Goal: Check status: Check status

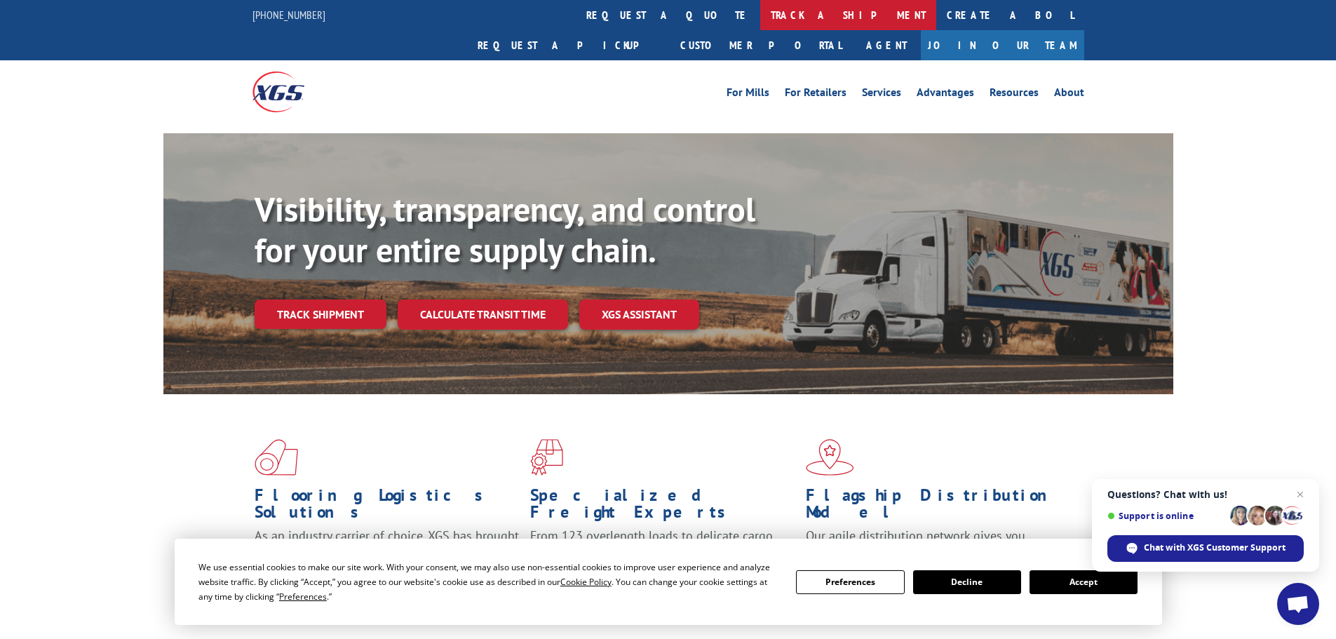
click at [760, 20] on link "track a shipment" at bounding box center [848, 15] width 176 height 30
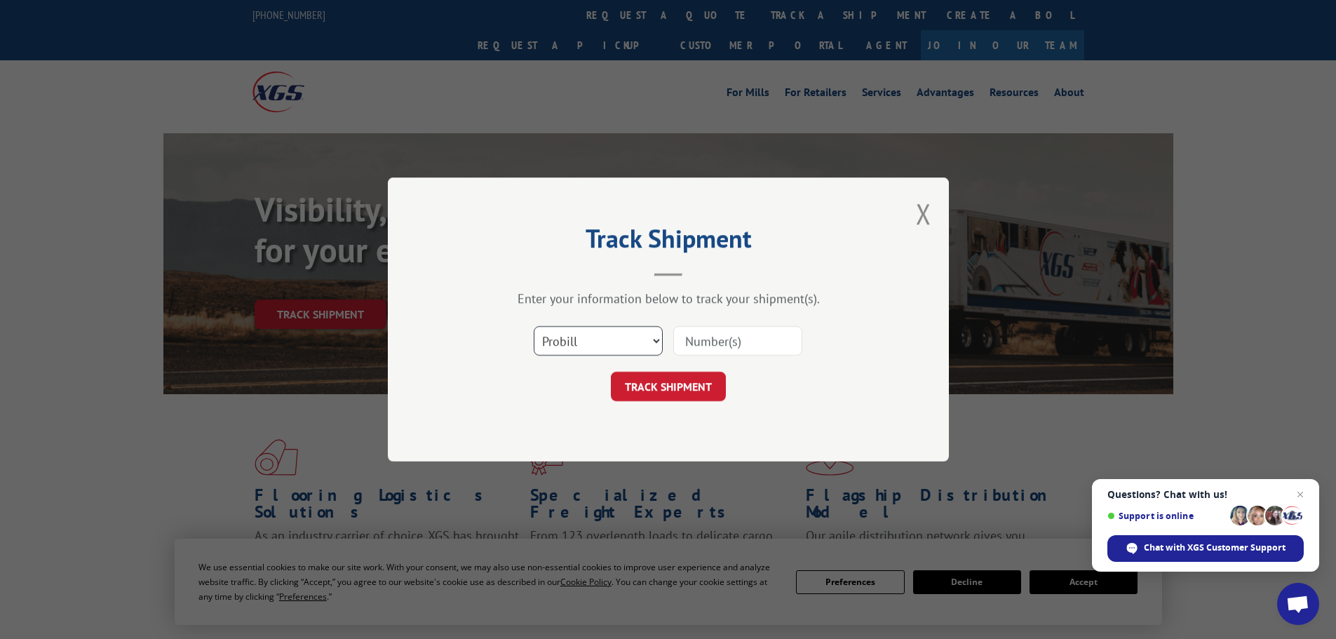
drag, startPoint x: 617, startPoint y: 346, endPoint x: 615, endPoint y: 355, distance: 9.4
click at [616, 347] on select "Select category... Probill BOL PO" at bounding box center [598, 340] width 129 height 29
select select "bol"
click at [534, 326] on select "Select category... Probill BOL PO" at bounding box center [598, 340] width 129 height 29
click at [710, 337] on input at bounding box center [738, 340] width 129 height 29
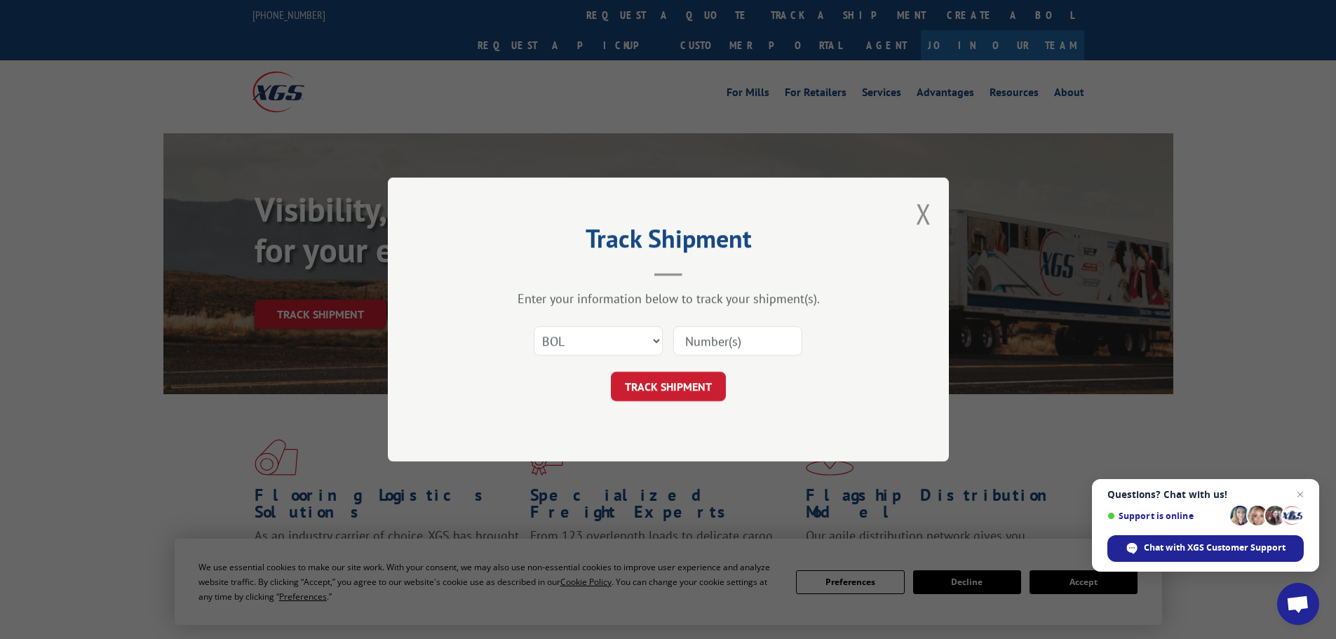
paste input "6009136"
type input "6009136"
click at [706, 394] on button "TRACK SHIPMENT" at bounding box center [668, 386] width 115 height 29
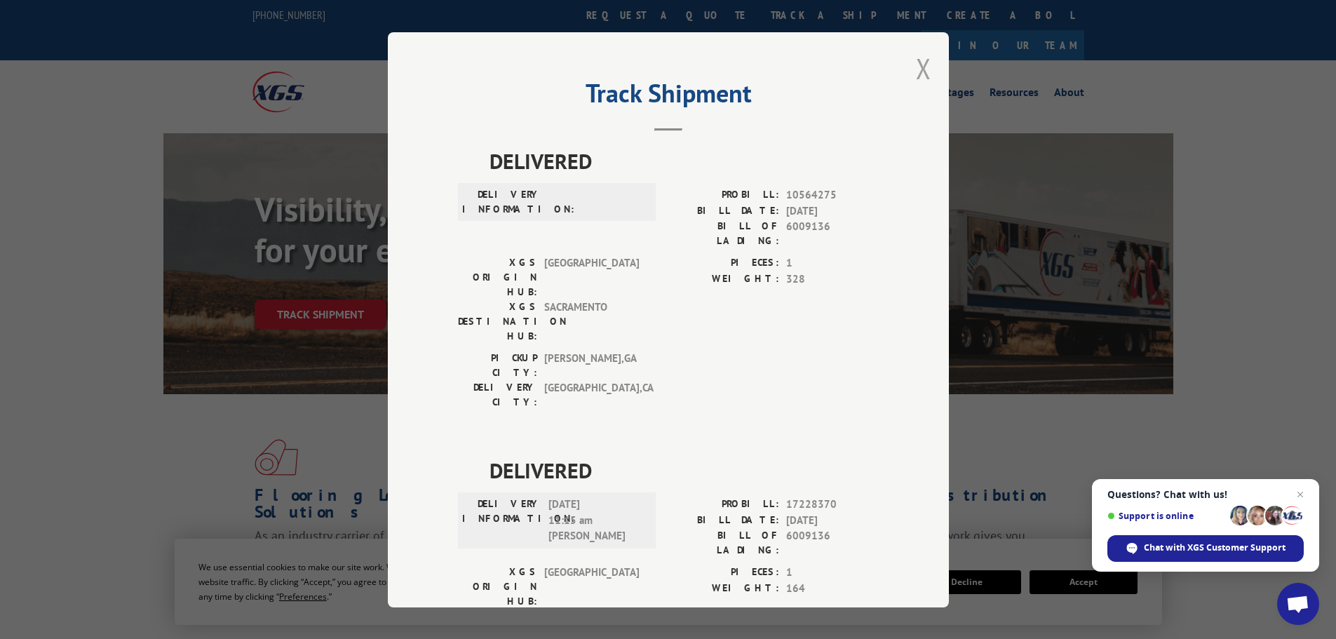
click at [921, 70] on button "Close modal" at bounding box center [923, 68] width 15 height 37
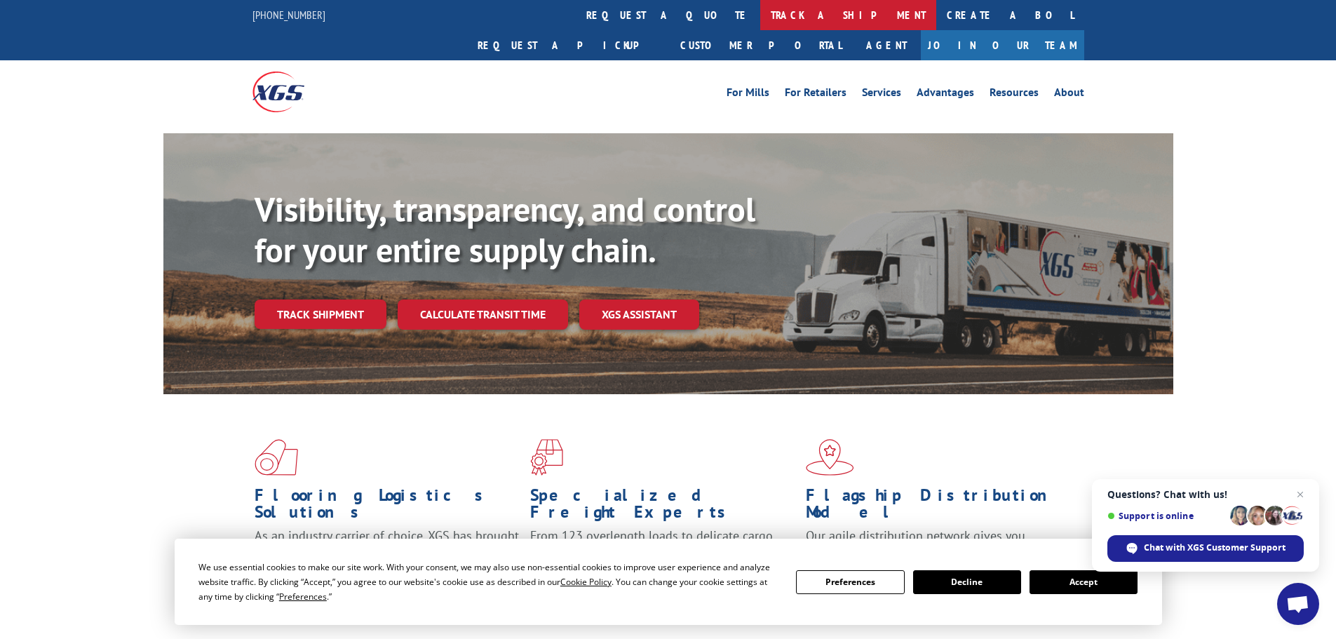
click at [760, 13] on link "track a shipment" at bounding box center [848, 15] width 176 height 30
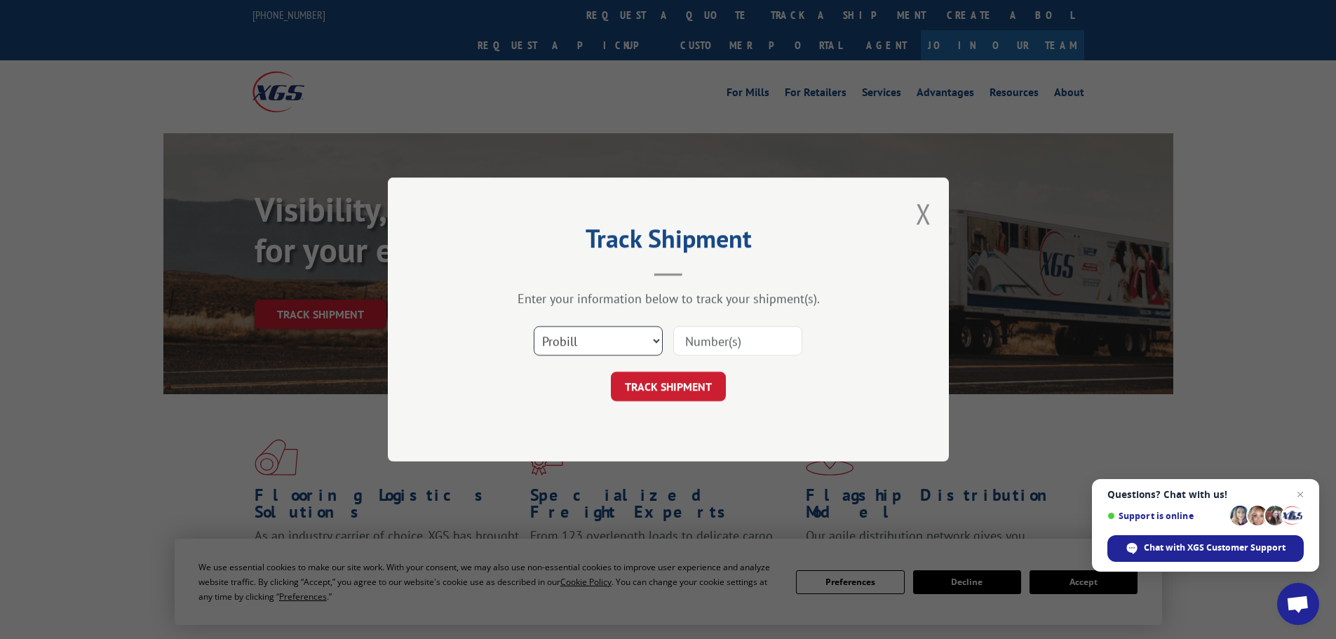
drag, startPoint x: 617, startPoint y: 335, endPoint x: 617, endPoint y: 344, distance: 8.4
click at [617, 335] on select "Select category... Probill BOL PO" at bounding box center [598, 340] width 129 height 29
select select "bol"
click at [534, 326] on select "Select category... Probill BOL PO" at bounding box center [598, 340] width 129 height 29
click at [699, 349] on input at bounding box center [738, 340] width 129 height 29
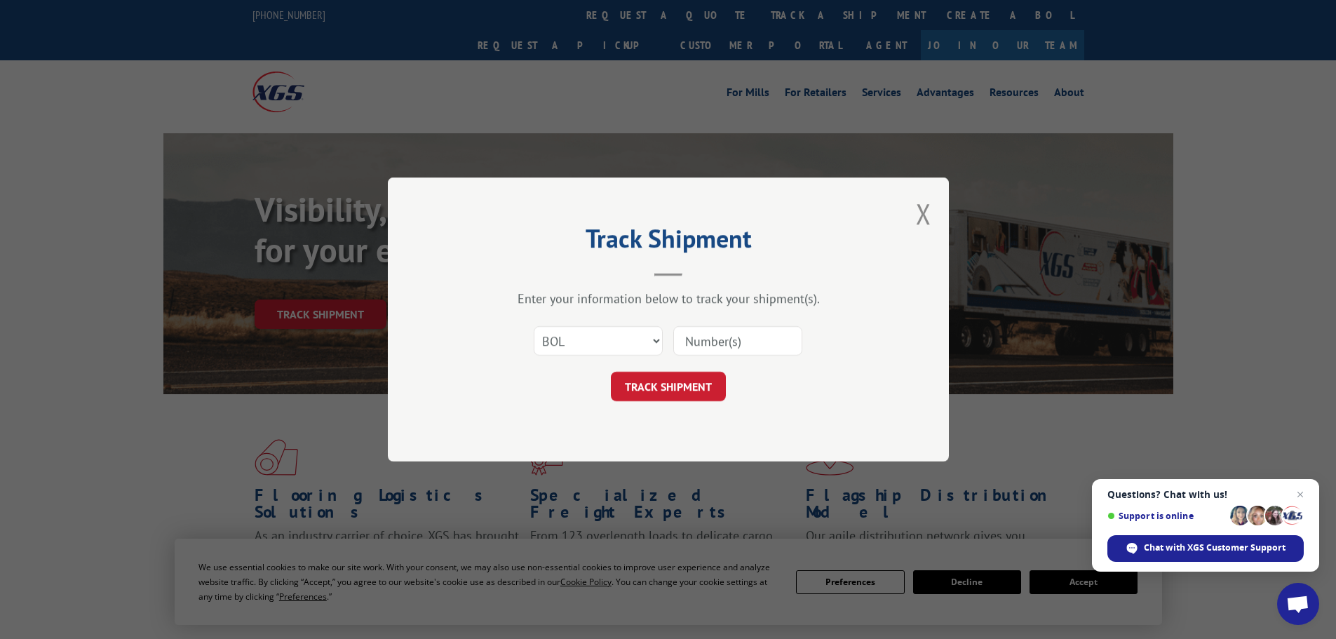
paste input "5195253"
type input "5195253"
click at [640, 391] on button "TRACK SHIPMENT" at bounding box center [668, 386] width 115 height 29
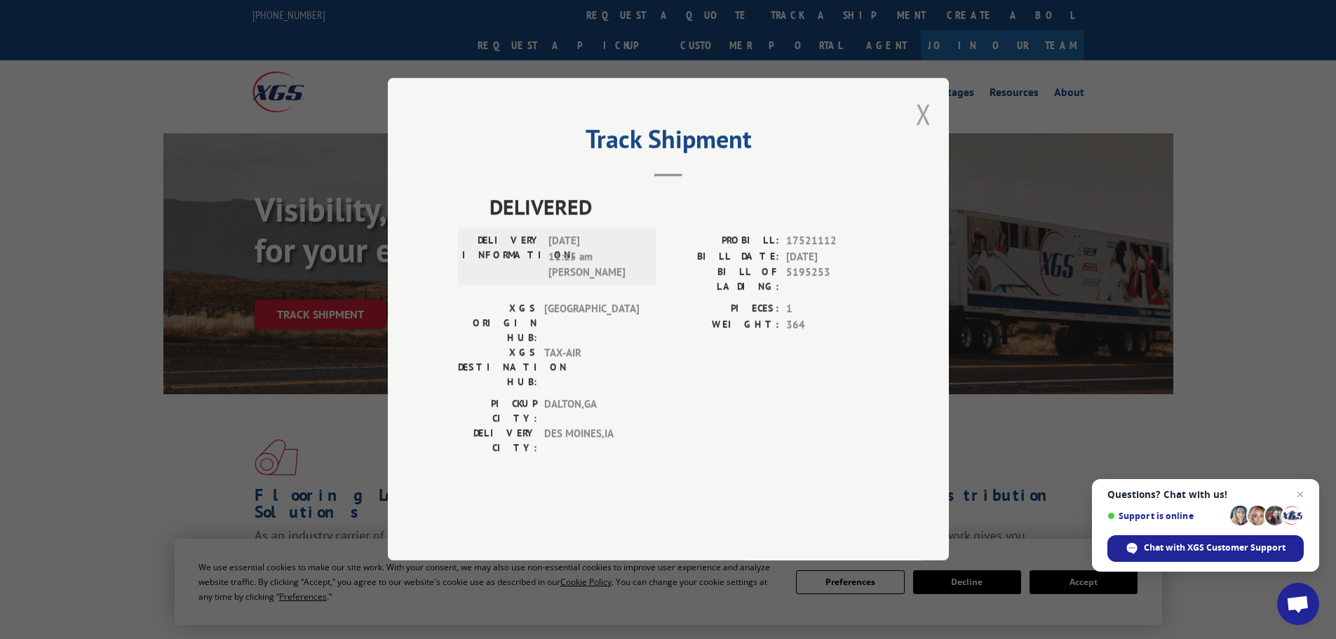
click at [925, 133] on button "Close modal" at bounding box center [923, 113] width 15 height 37
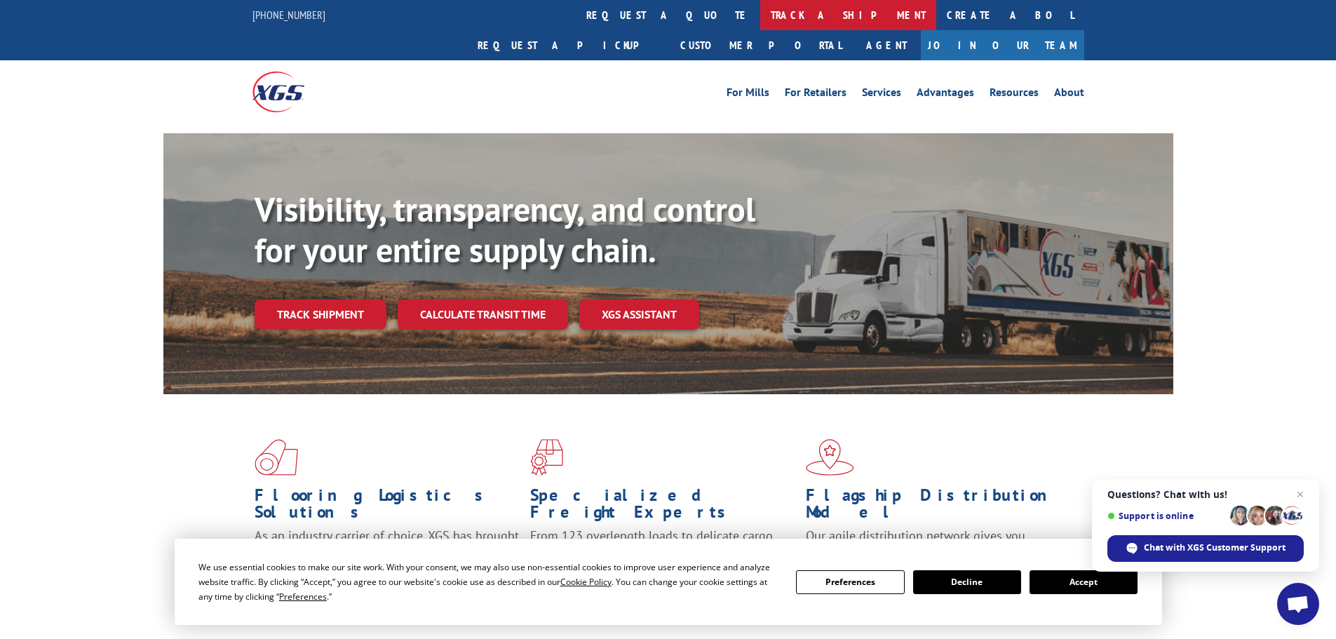
click at [760, 25] on link "track a shipment" at bounding box center [848, 15] width 176 height 30
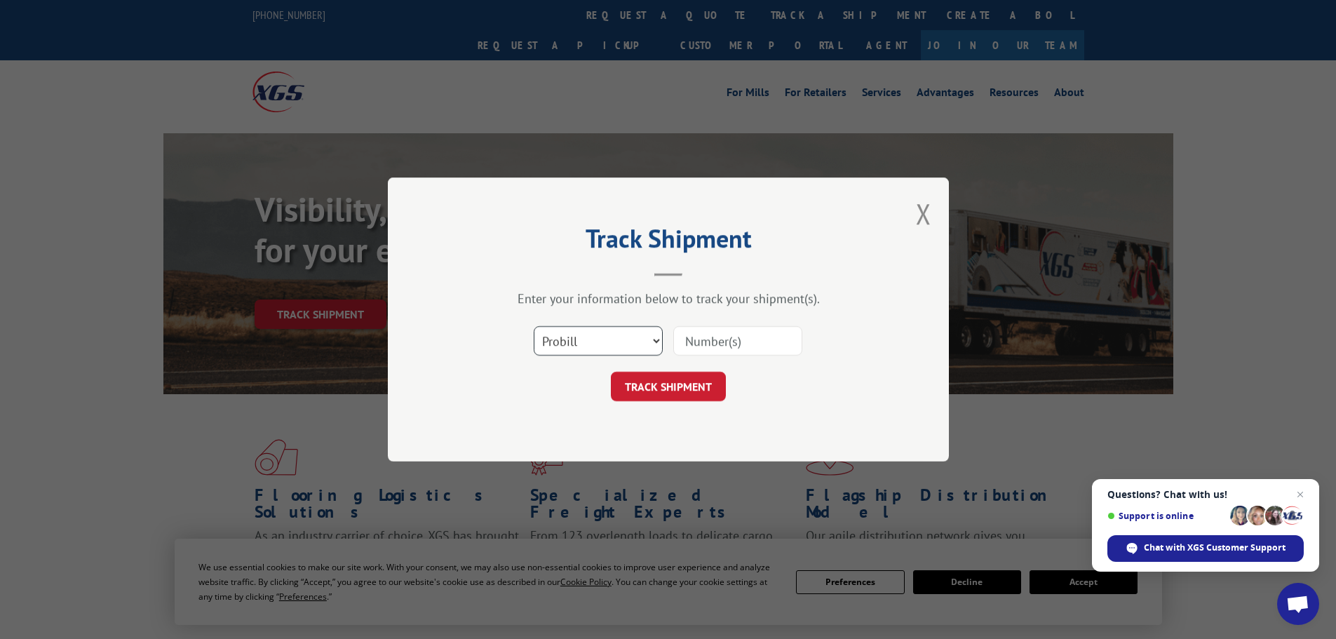
drag, startPoint x: 643, startPoint y: 344, endPoint x: 629, endPoint y: 354, distance: 17.1
click at [641, 344] on select "Select category... Probill BOL PO" at bounding box center [598, 340] width 129 height 29
select select "bol"
click at [534, 326] on select "Select category... Probill BOL PO" at bounding box center [598, 340] width 129 height 29
click at [744, 340] on input at bounding box center [738, 340] width 129 height 29
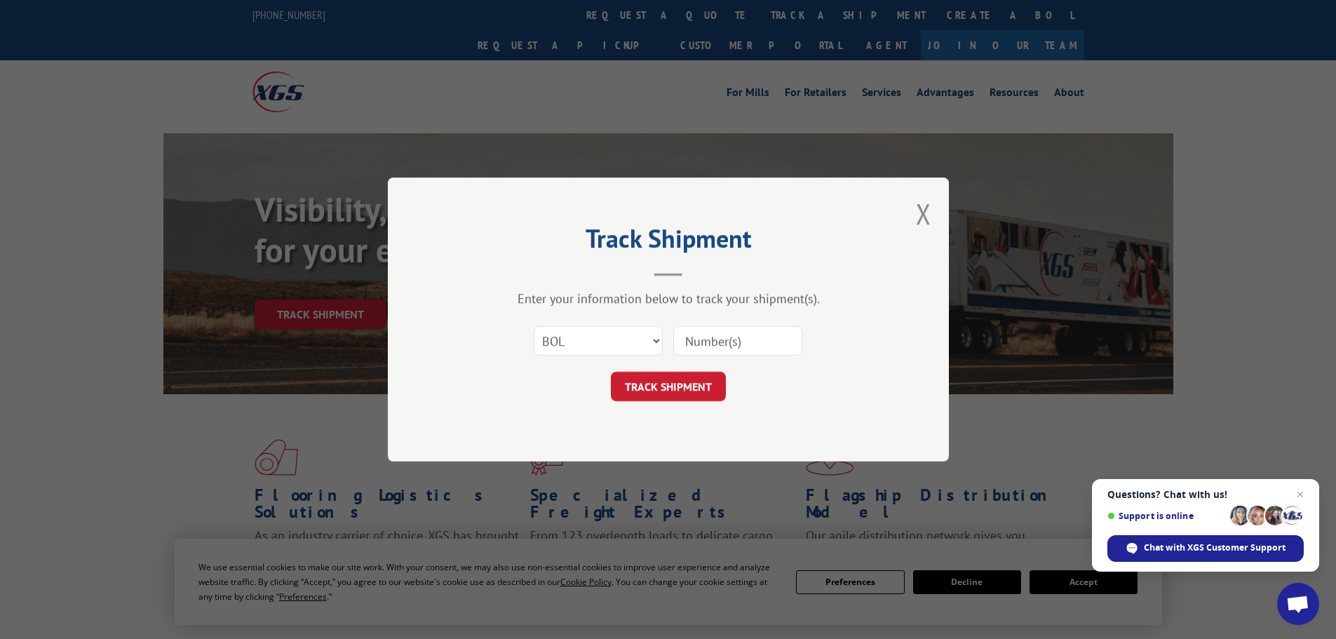
paste input "6011389"
type input "6011389"
click at [699, 382] on button "TRACK SHIPMENT" at bounding box center [668, 386] width 115 height 29
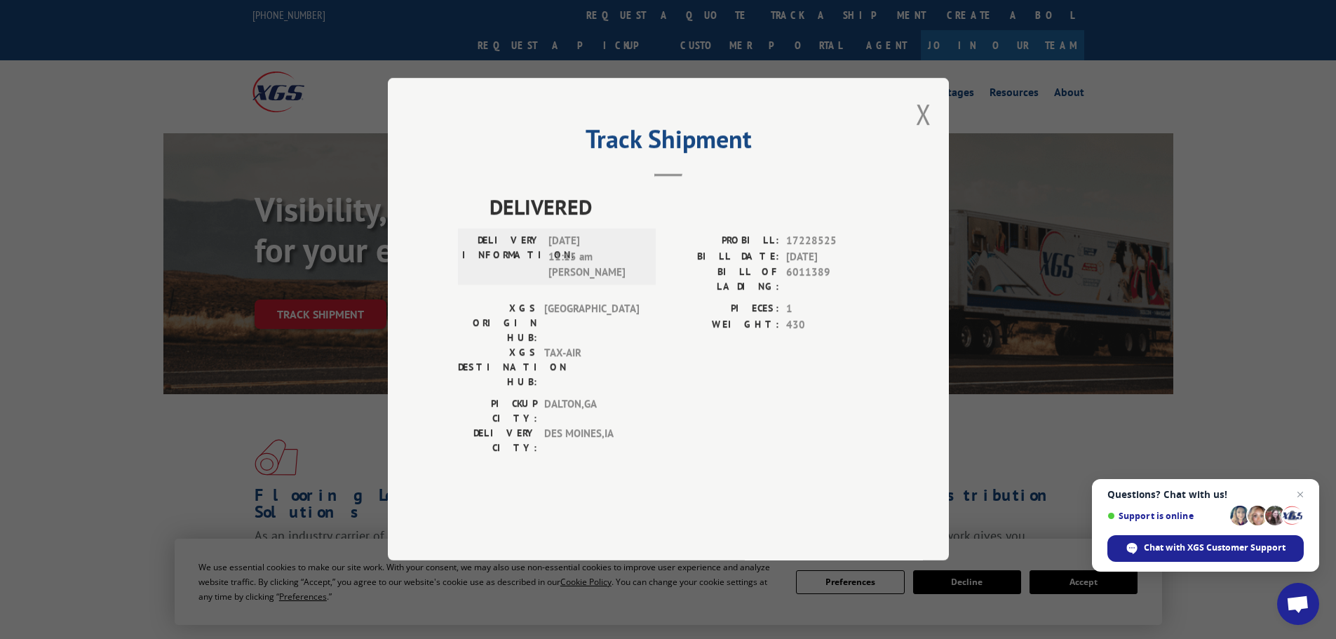
click at [923, 133] on button "Close modal" at bounding box center [923, 113] width 15 height 37
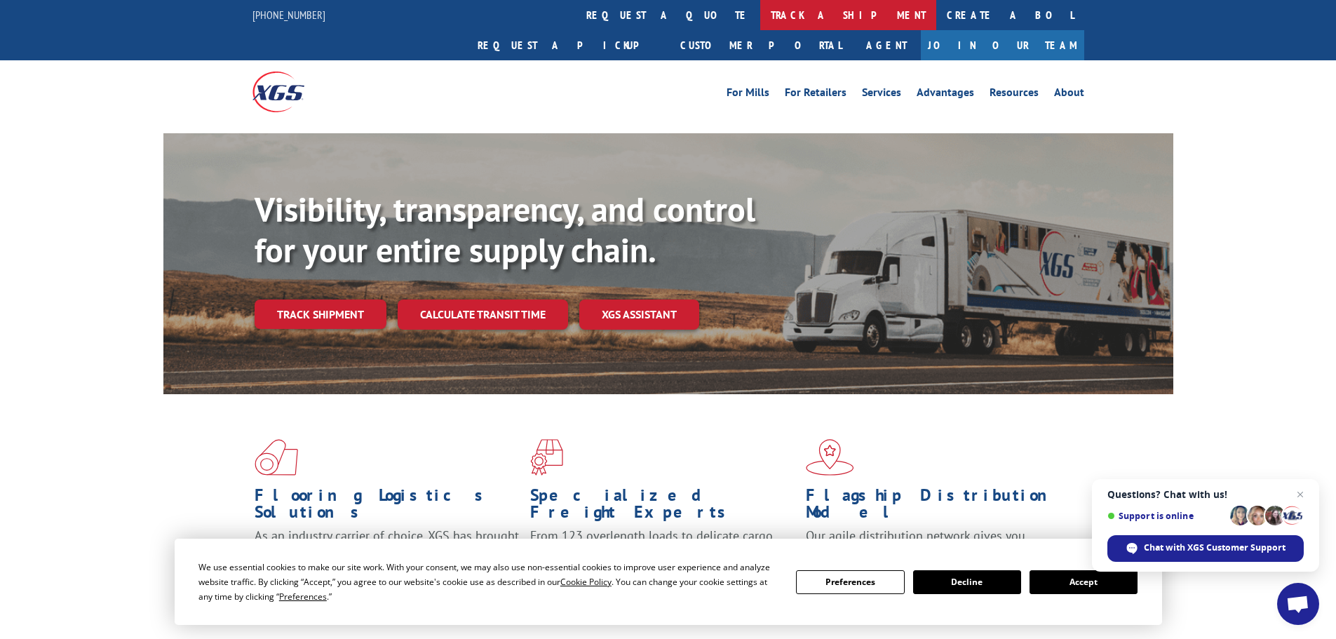
click at [760, 25] on link "track a shipment" at bounding box center [848, 15] width 176 height 30
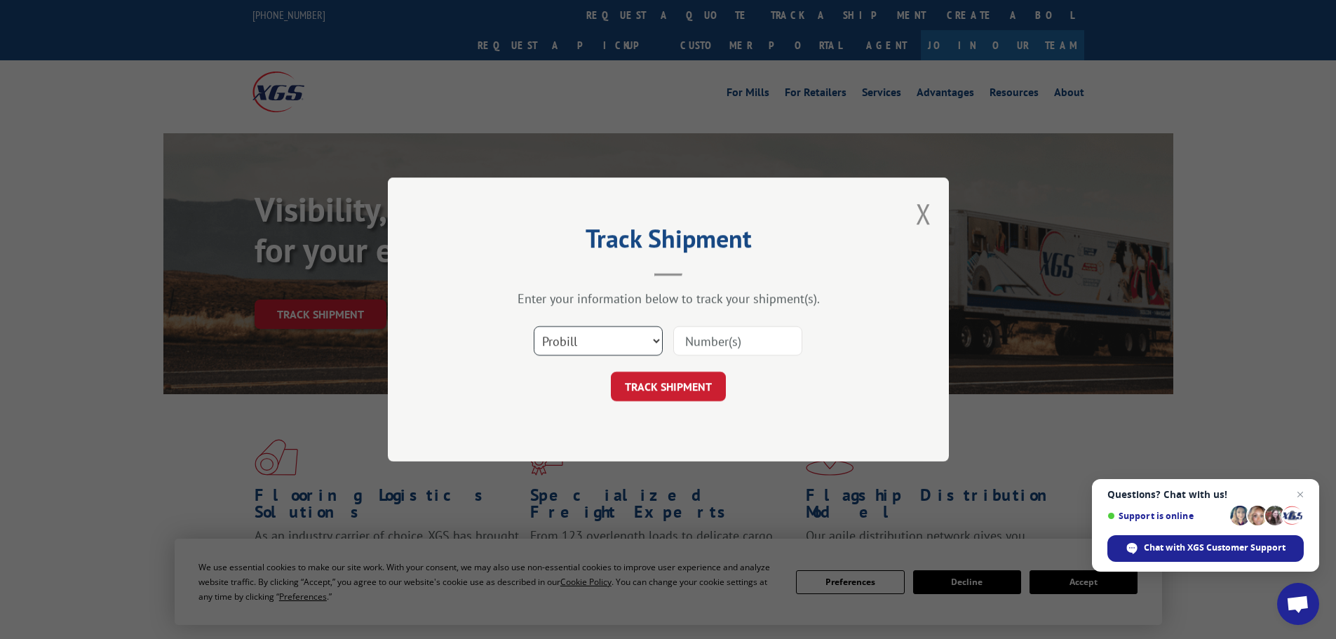
click at [598, 332] on select "Select category... Probill BOL PO" at bounding box center [598, 340] width 129 height 29
select select "bol"
click at [534, 326] on select "Select category... Probill BOL PO" at bounding box center [598, 340] width 129 height 29
click at [692, 349] on input at bounding box center [738, 340] width 129 height 29
paste input "6014291"
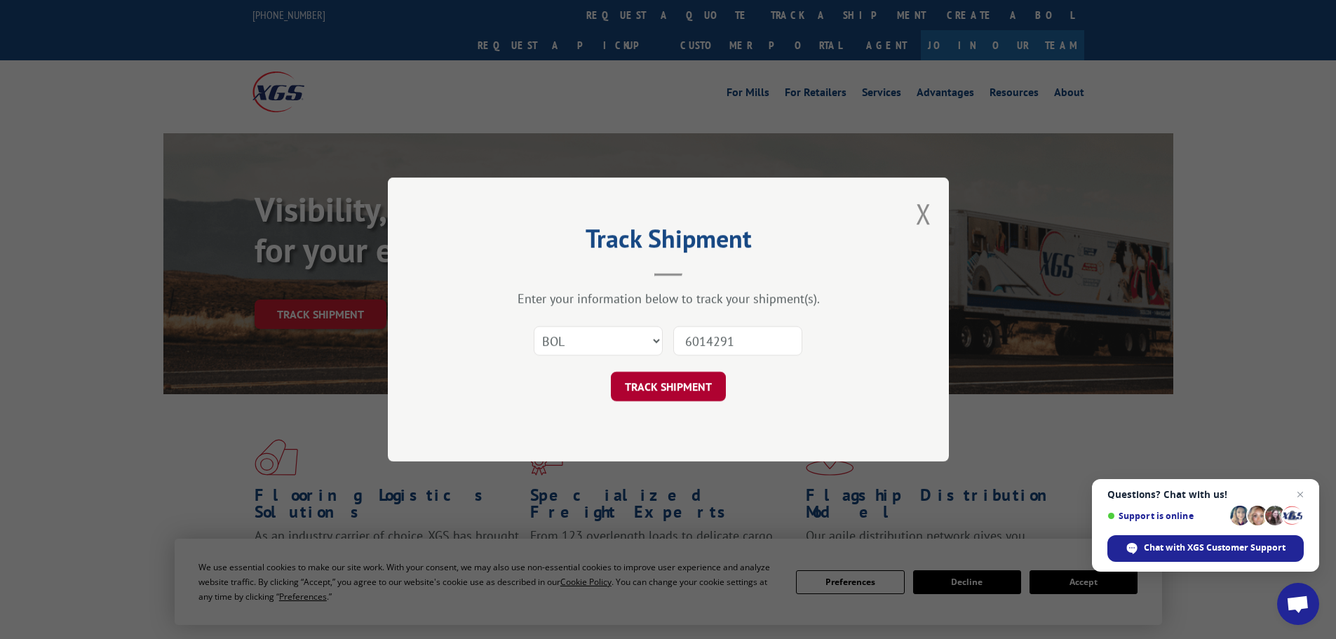
type input "6014291"
click at [655, 387] on button "TRACK SHIPMENT" at bounding box center [668, 386] width 115 height 29
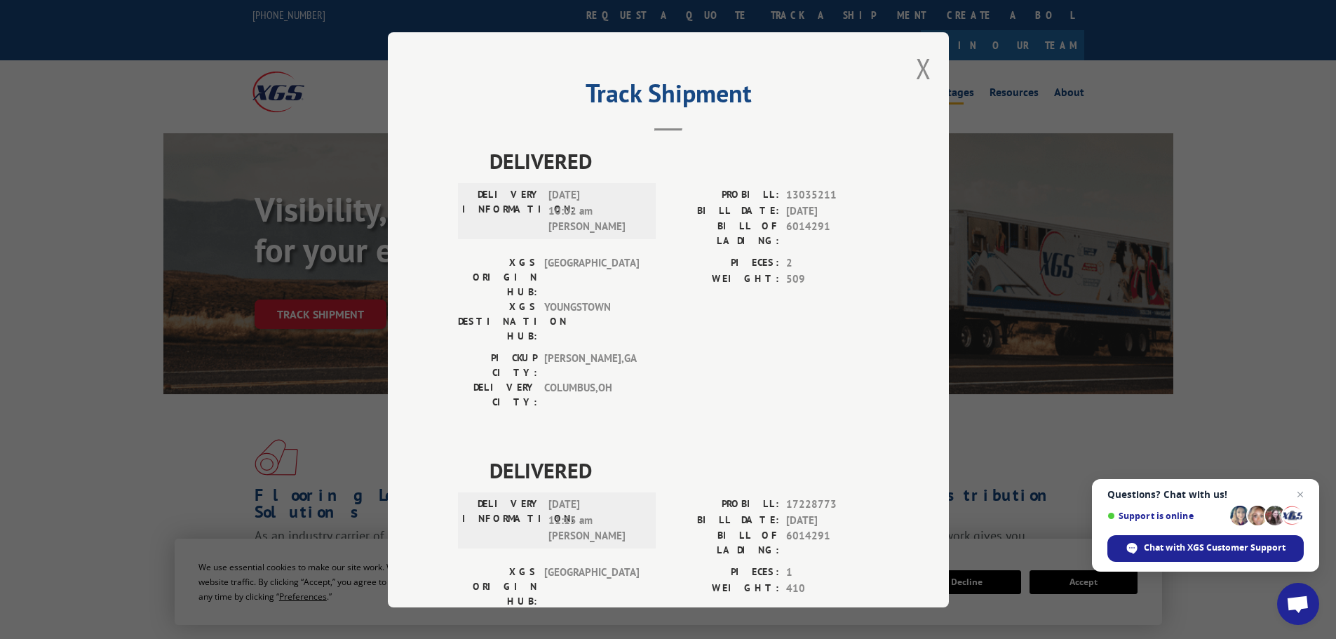
drag, startPoint x: 924, startPoint y: 72, endPoint x: 916, endPoint y: 72, distance: 7.7
click at [916, 72] on button "Close modal" at bounding box center [923, 68] width 15 height 37
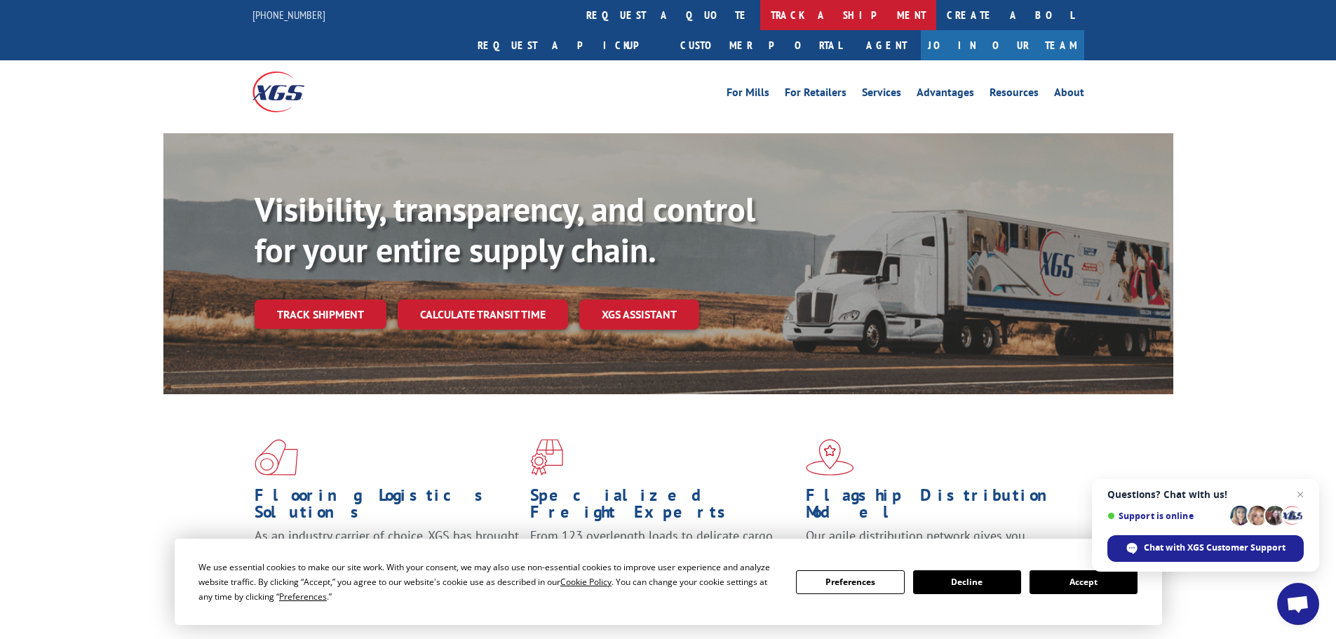
click at [760, 18] on link "track a shipment" at bounding box center [848, 15] width 176 height 30
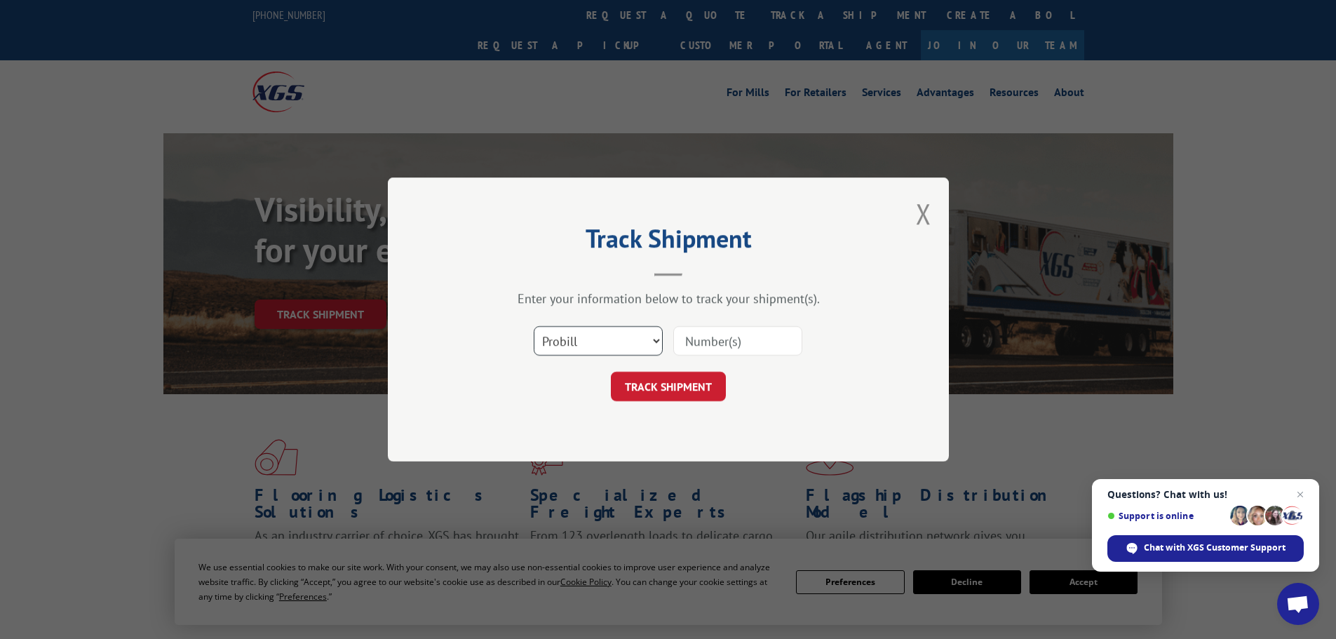
click at [620, 353] on select "Select category... Probill BOL PO" at bounding box center [598, 340] width 129 height 29
select select "bol"
click at [534, 326] on select "Select category... Probill BOL PO" at bounding box center [598, 340] width 129 height 29
click at [690, 352] on input at bounding box center [738, 340] width 129 height 29
paste input "5195224"
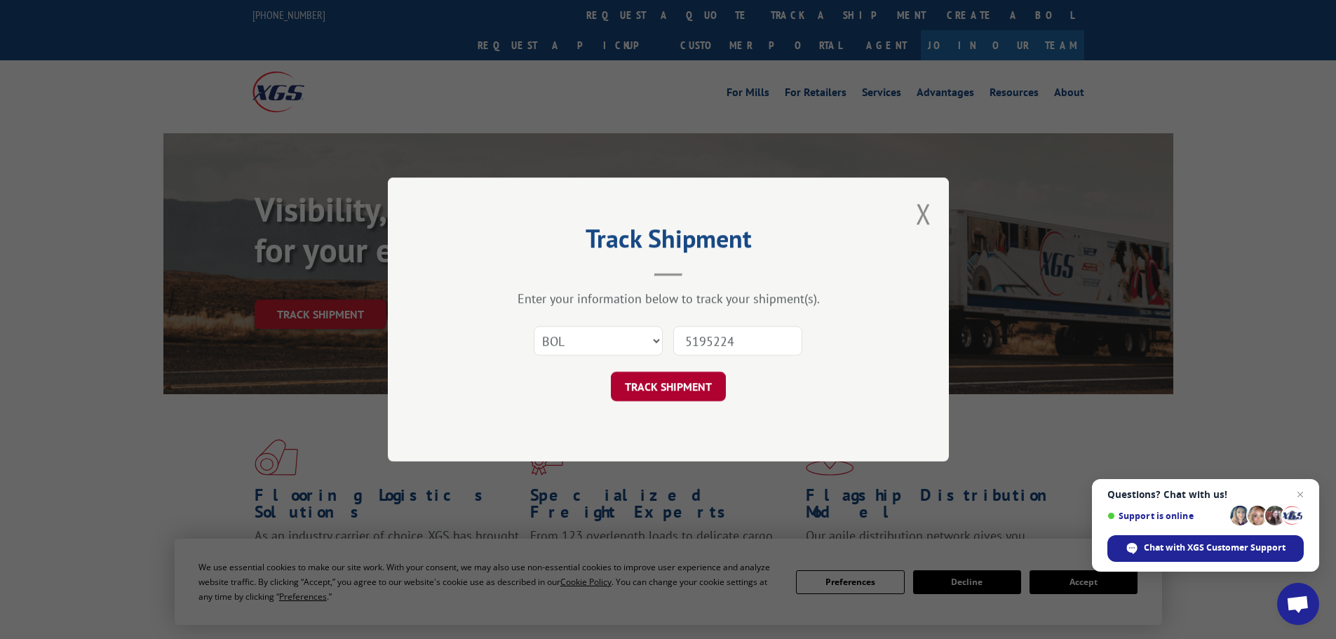
type input "5195224"
click at [702, 386] on button "TRACK SHIPMENT" at bounding box center [668, 386] width 115 height 29
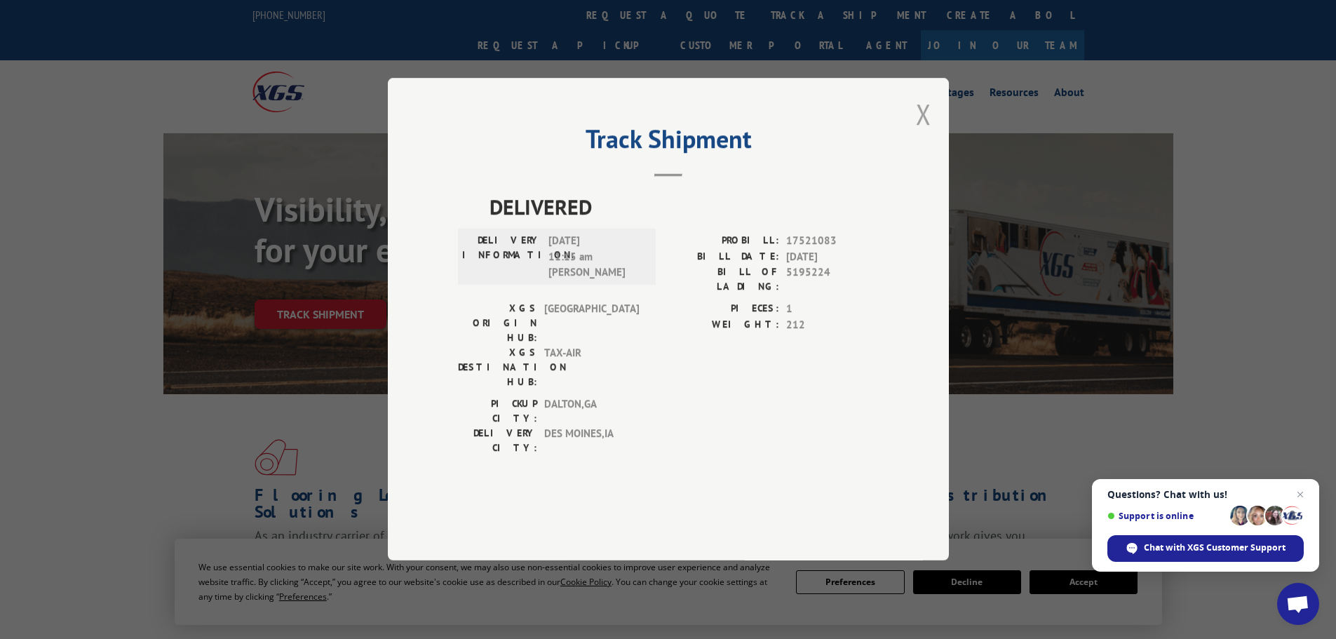
click at [920, 133] on button "Close modal" at bounding box center [923, 113] width 15 height 37
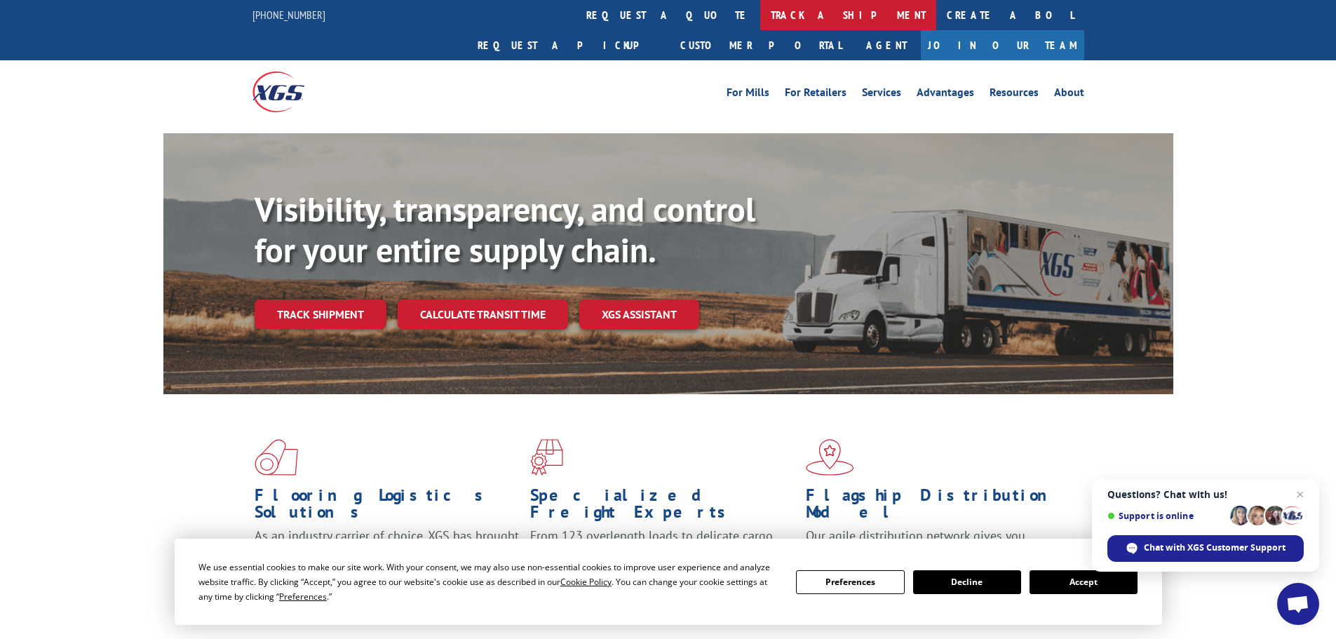
click at [760, 13] on link "track a shipment" at bounding box center [848, 15] width 176 height 30
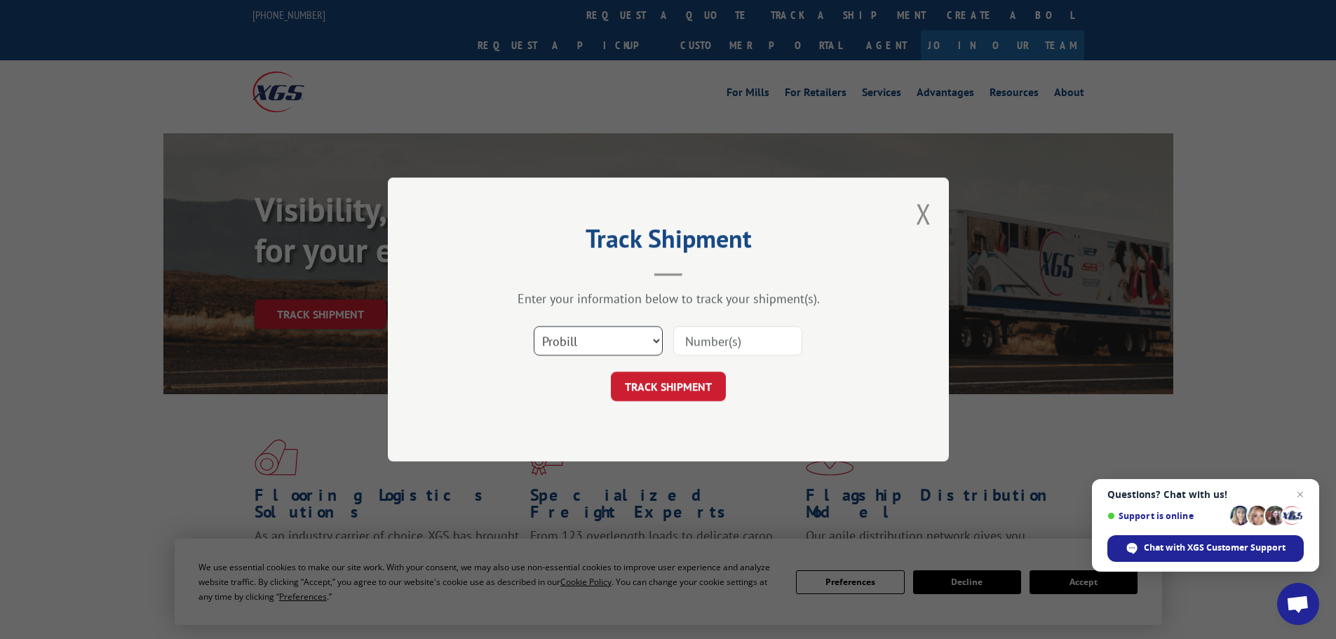
click at [613, 347] on select "Select category... Probill BOL PO" at bounding box center [598, 340] width 129 height 29
select select "bol"
click at [534, 326] on select "Select category... Probill BOL PO" at bounding box center [598, 340] width 129 height 29
click at [693, 353] on input at bounding box center [738, 340] width 129 height 29
paste input "6024175"
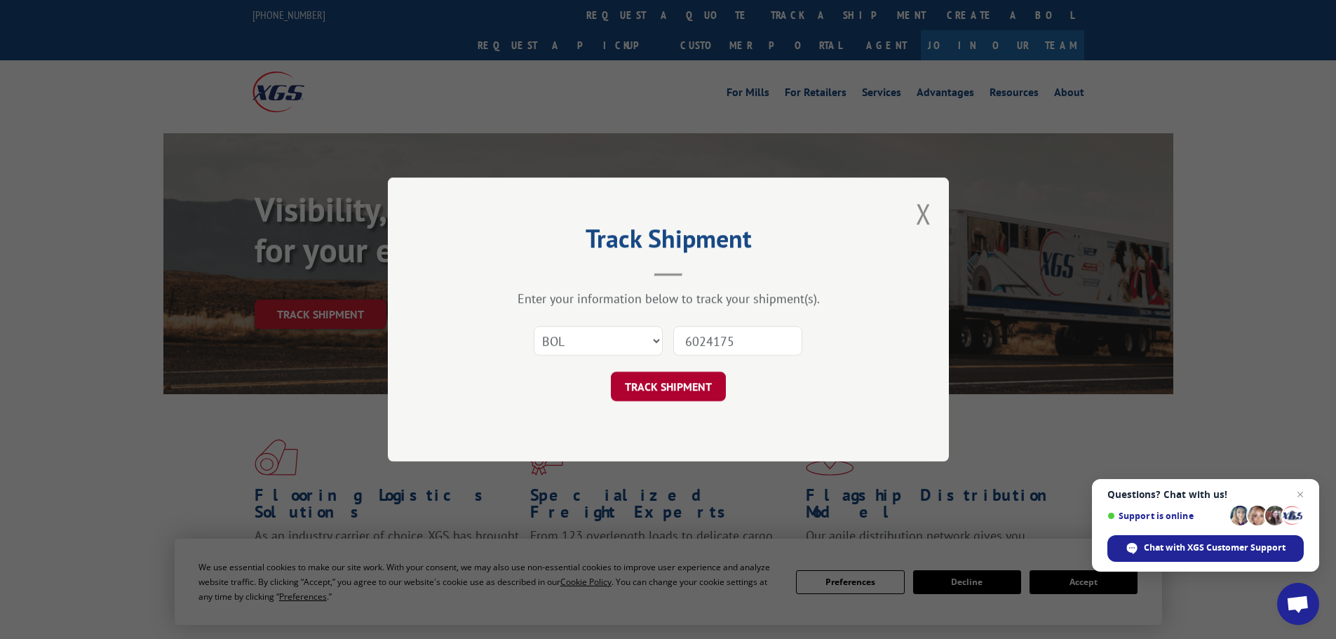
type input "6024175"
click at [674, 398] on button "TRACK SHIPMENT" at bounding box center [668, 386] width 115 height 29
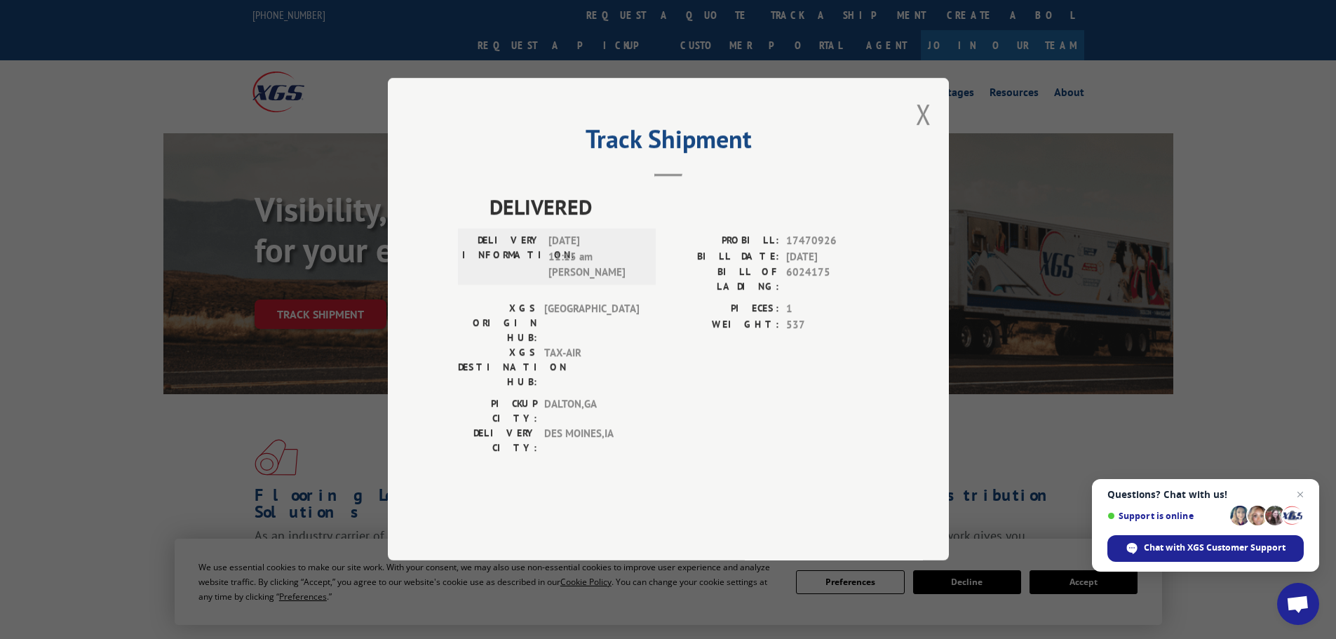
drag, startPoint x: 930, startPoint y: 150, endPoint x: 749, endPoint y: 39, distance: 212.6
click at [925, 133] on button "Close modal" at bounding box center [923, 113] width 15 height 37
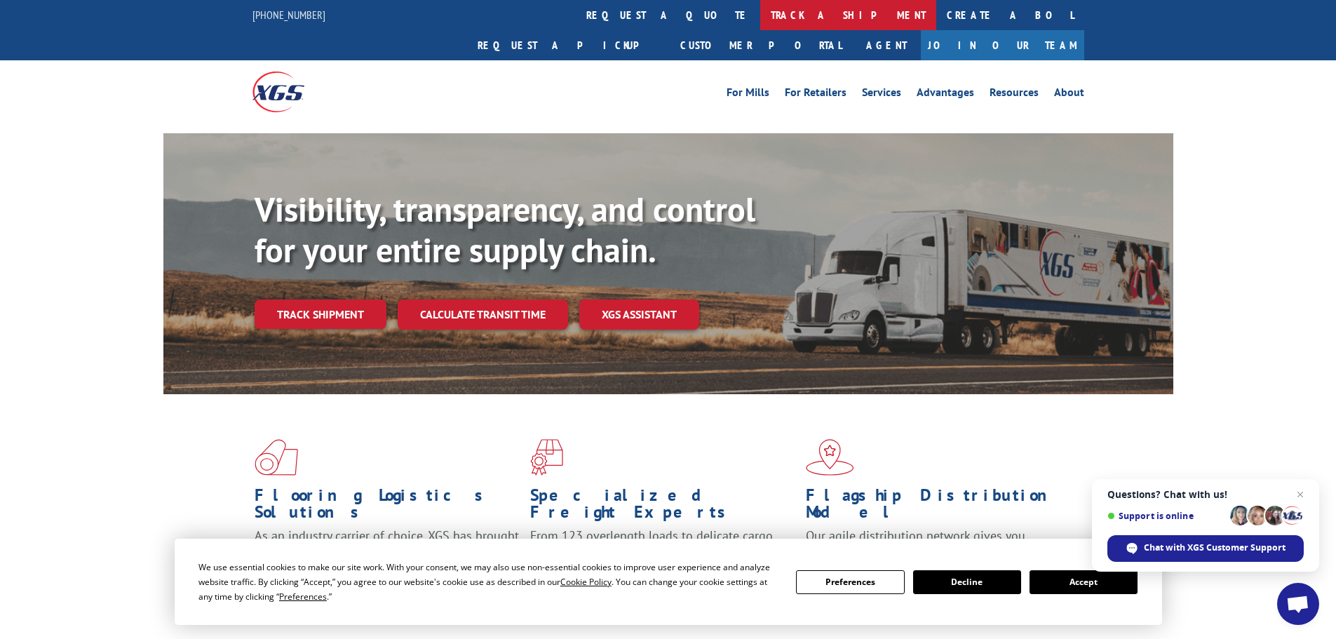
click at [760, 4] on link "track a shipment" at bounding box center [848, 15] width 176 height 30
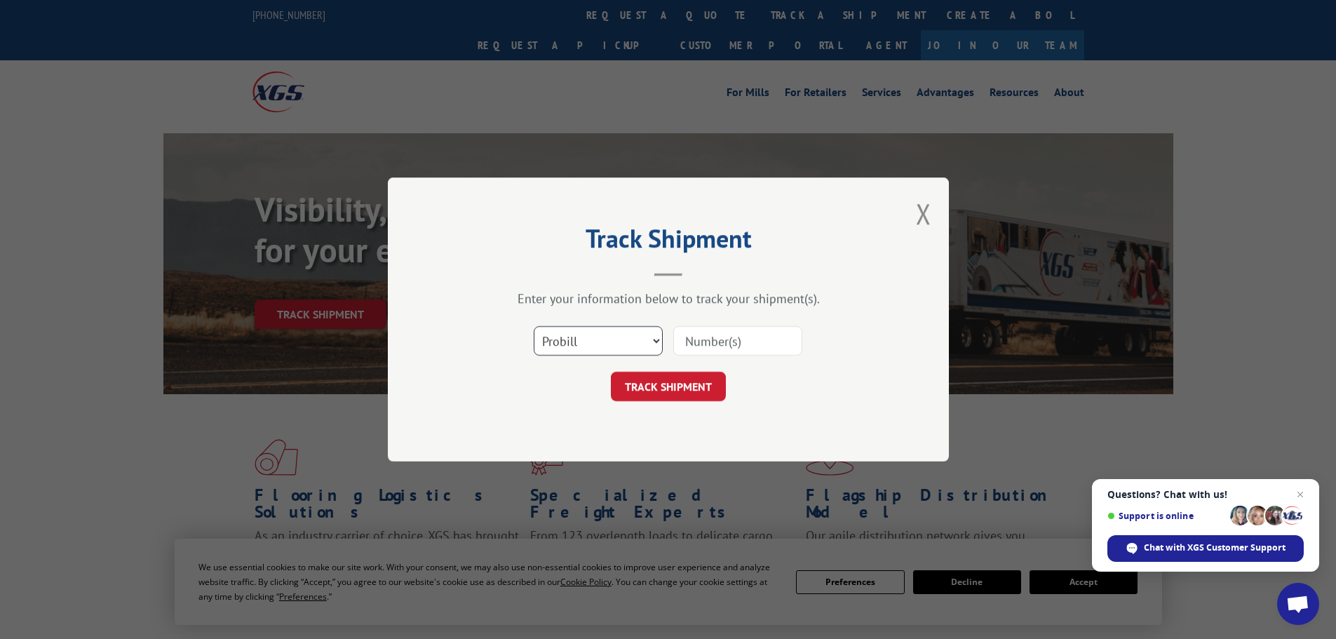
click at [579, 342] on select "Select category... Probill BOL PO" at bounding box center [598, 340] width 129 height 29
select select "bol"
click at [534, 326] on select "Select category... Probill BOL PO" at bounding box center [598, 340] width 129 height 29
click at [713, 347] on input at bounding box center [738, 340] width 129 height 29
paste input "6025226"
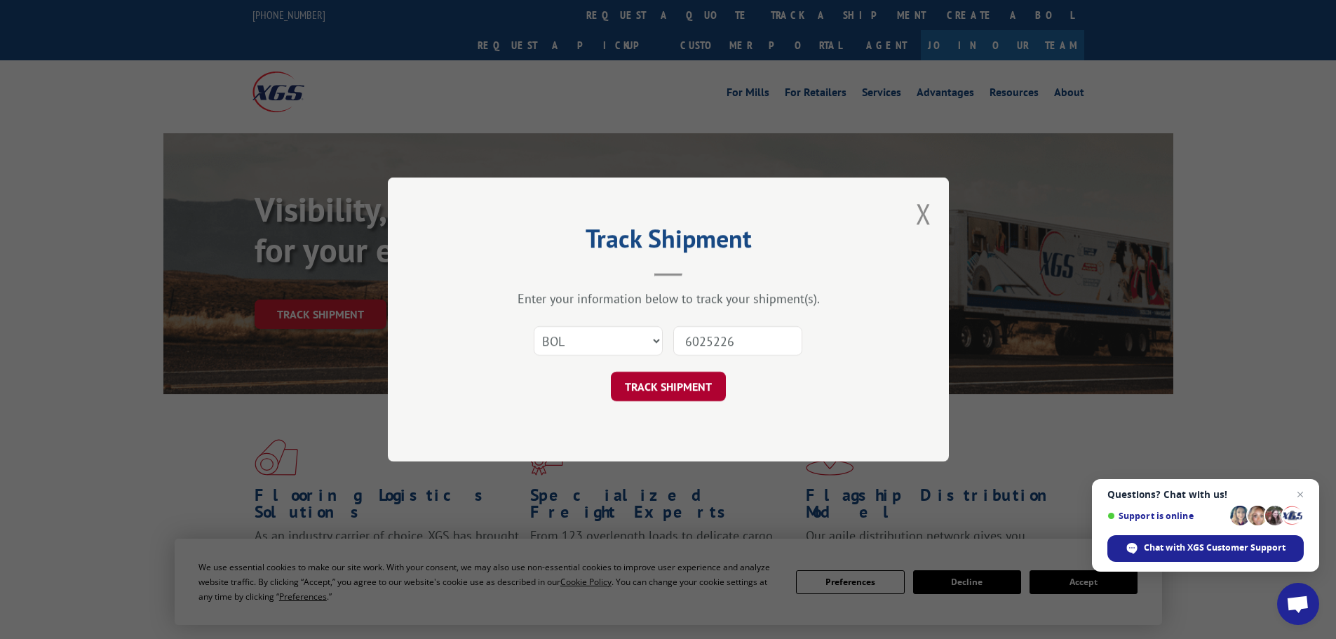
type input "6025226"
click at [685, 376] on button "TRACK SHIPMENT" at bounding box center [668, 386] width 115 height 29
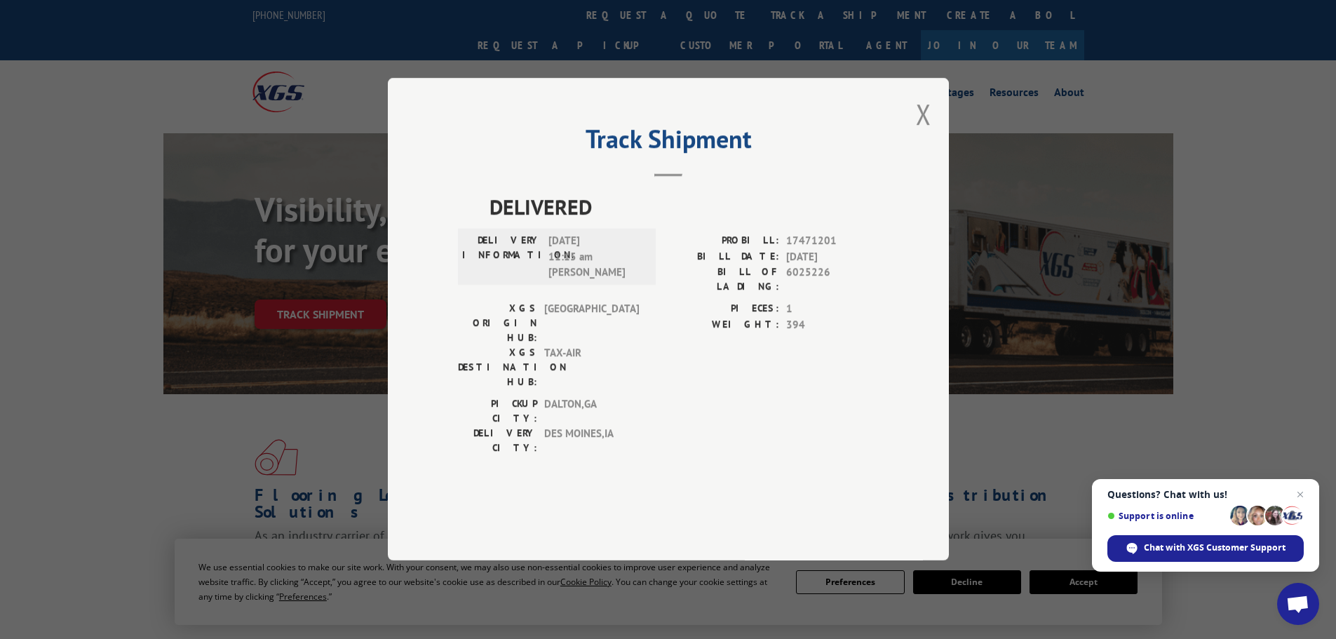
drag, startPoint x: 920, startPoint y: 159, endPoint x: 657, endPoint y: 75, distance: 276.9
click at [918, 133] on button "Close modal" at bounding box center [923, 113] width 15 height 37
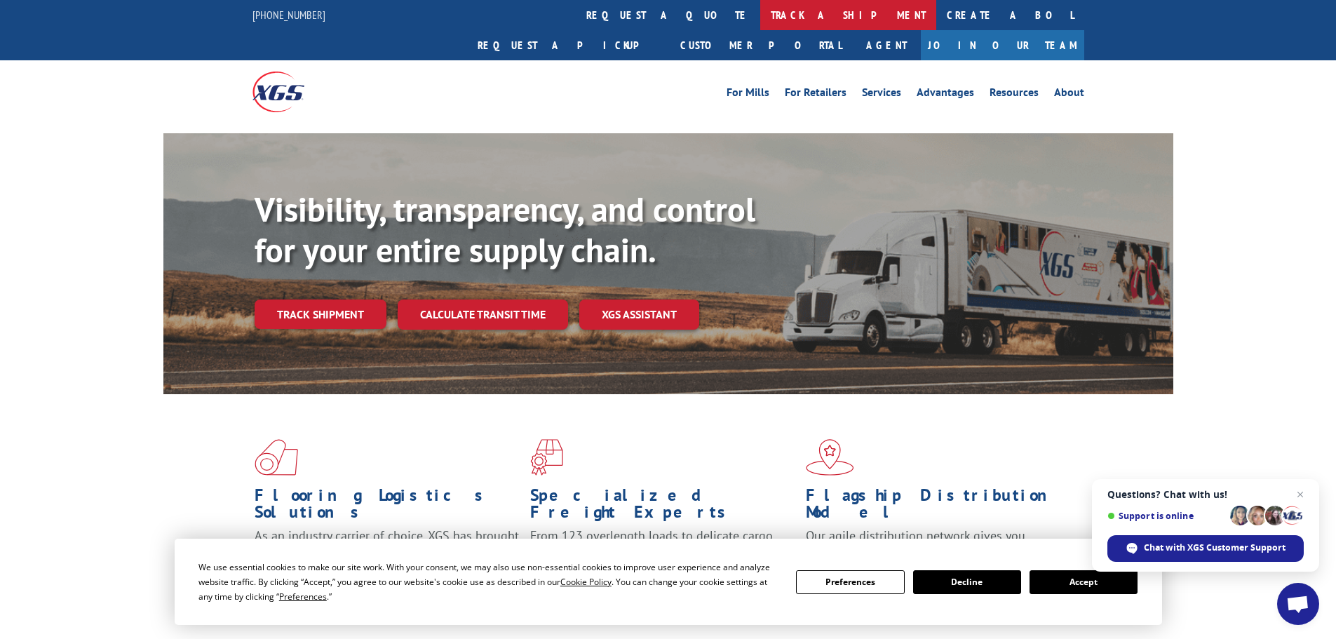
click at [760, 18] on link "track a shipment" at bounding box center [848, 15] width 176 height 30
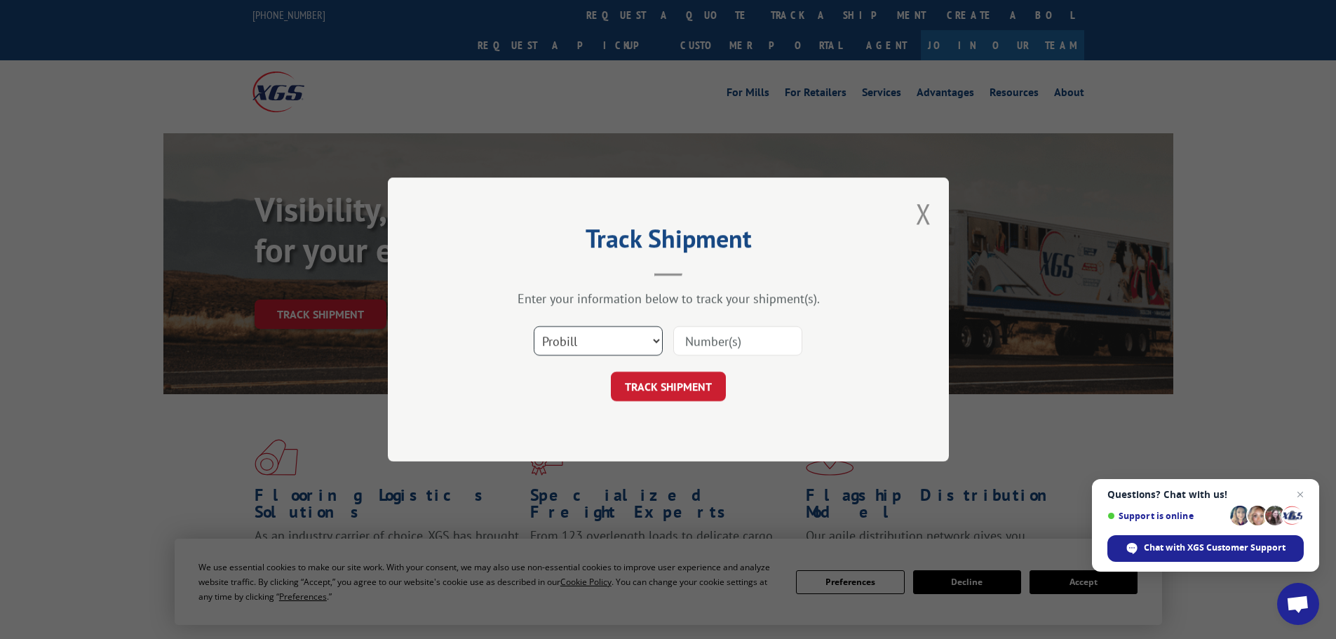
drag, startPoint x: 594, startPoint y: 341, endPoint x: 594, endPoint y: 352, distance: 11.2
click at [594, 341] on select "Select category... Probill BOL PO" at bounding box center [598, 340] width 129 height 29
select select "bol"
click at [534, 326] on select "Select category... Probill BOL PO" at bounding box center [598, 340] width 129 height 29
click at [699, 354] on input at bounding box center [738, 340] width 129 height 29
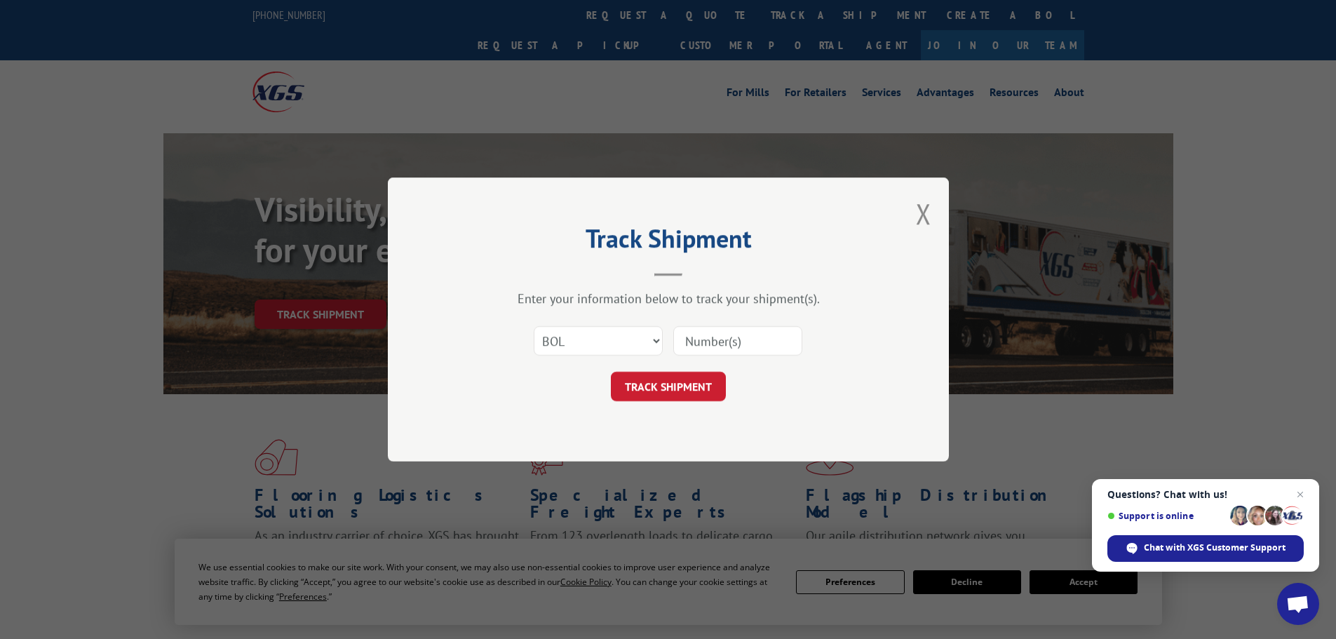
paste input "5221235"
type input "5221235"
click at [643, 387] on button "TRACK SHIPMENT" at bounding box center [668, 386] width 115 height 29
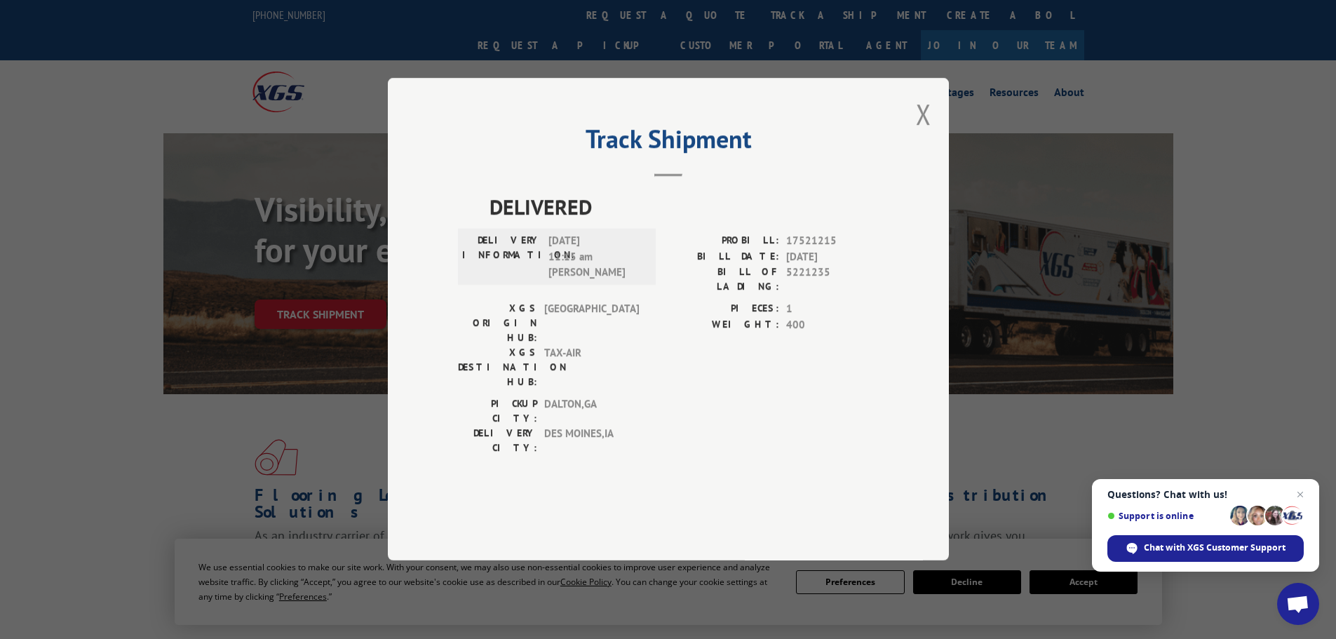
click at [916, 133] on button "Close modal" at bounding box center [923, 113] width 15 height 37
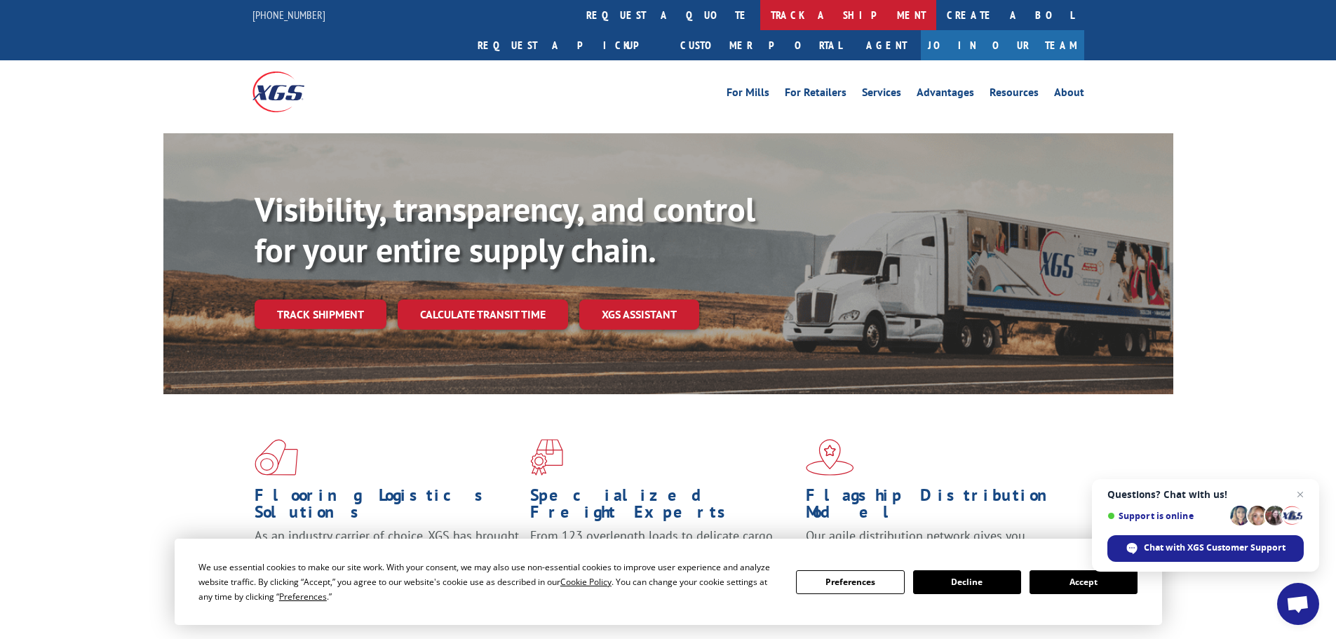
click at [760, 20] on link "track a shipment" at bounding box center [848, 15] width 176 height 30
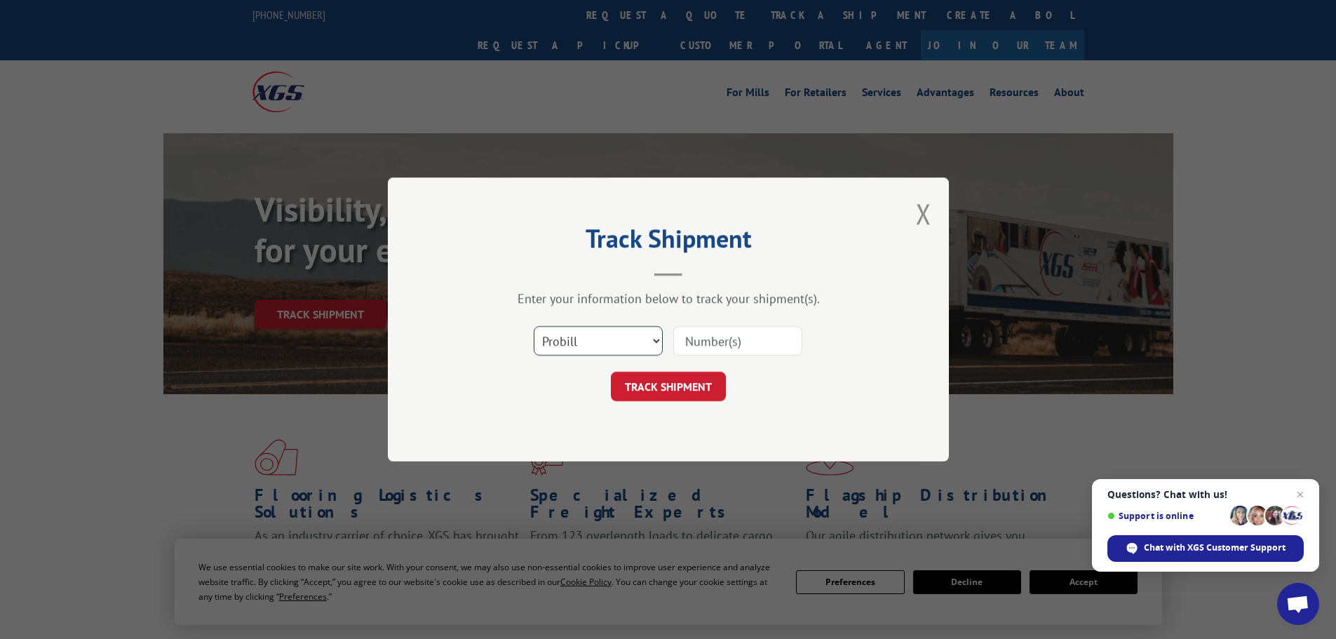
click at [556, 343] on select "Select category... Probill BOL PO" at bounding box center [598, 340] width 129 height 29
select select "bol"
click at [534, 326] on select "Select category... Probill BOL PO" at bounding box center [598, 340] width 129 height 29
click at [690, 344] on input at bounding box center [738, 340] width 129 height 29
paste input "5999636"
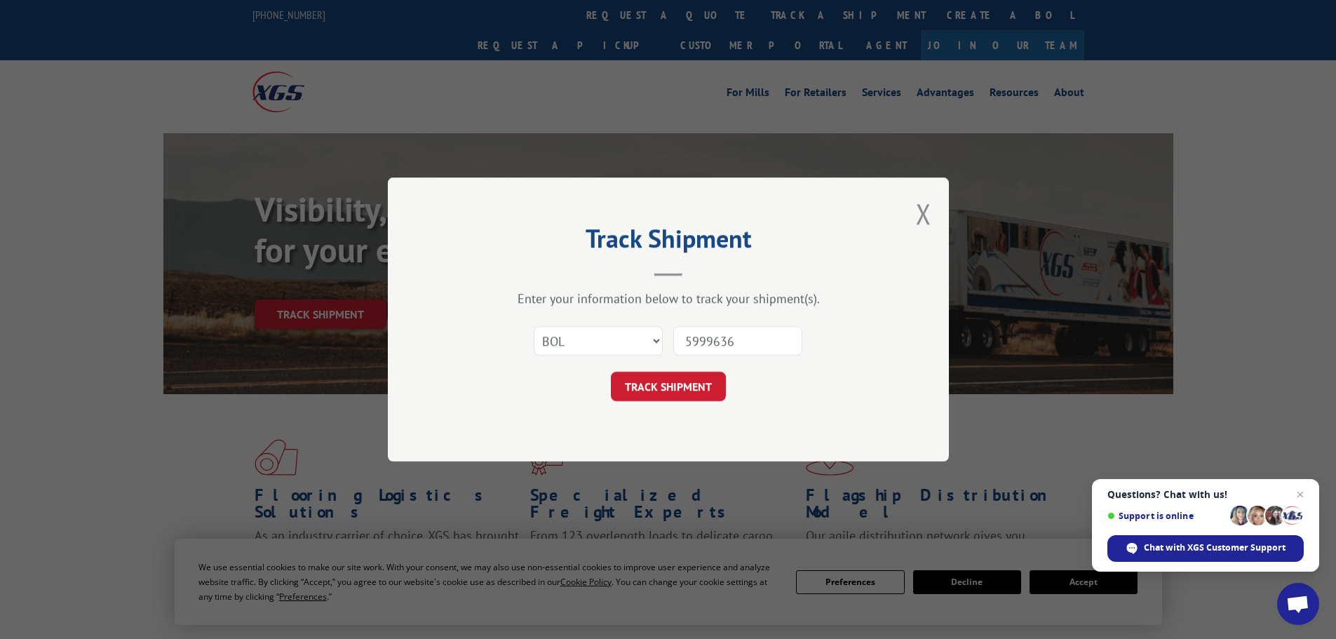
type input "5999636"
click at [643, 403] on div "Track Shipment Enter your information below to track your shipment(s). Select c…" at bounding box center [668, 319] width 561 height 284
click at [641, 394] on button "TRACK SHIPMENT" at bounding box center [668, 386] width 115 height 29
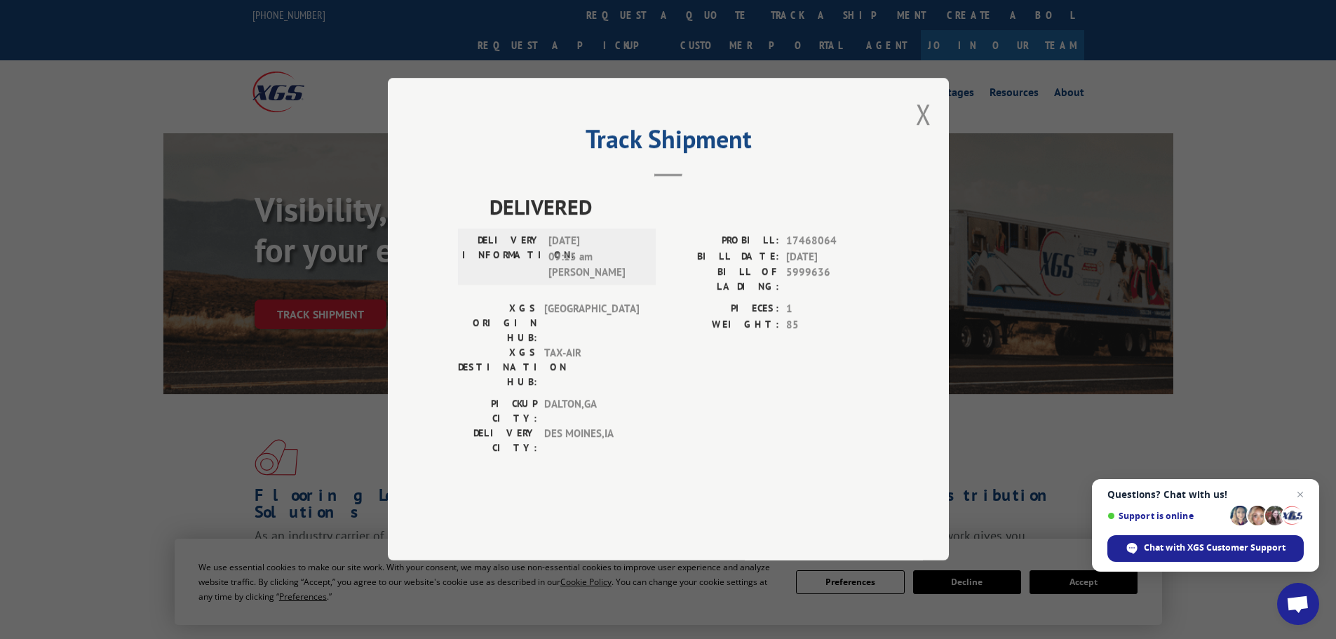
click at [926, 133] on button "Close modal" at bounding box center [923, 113] width 15 height 37
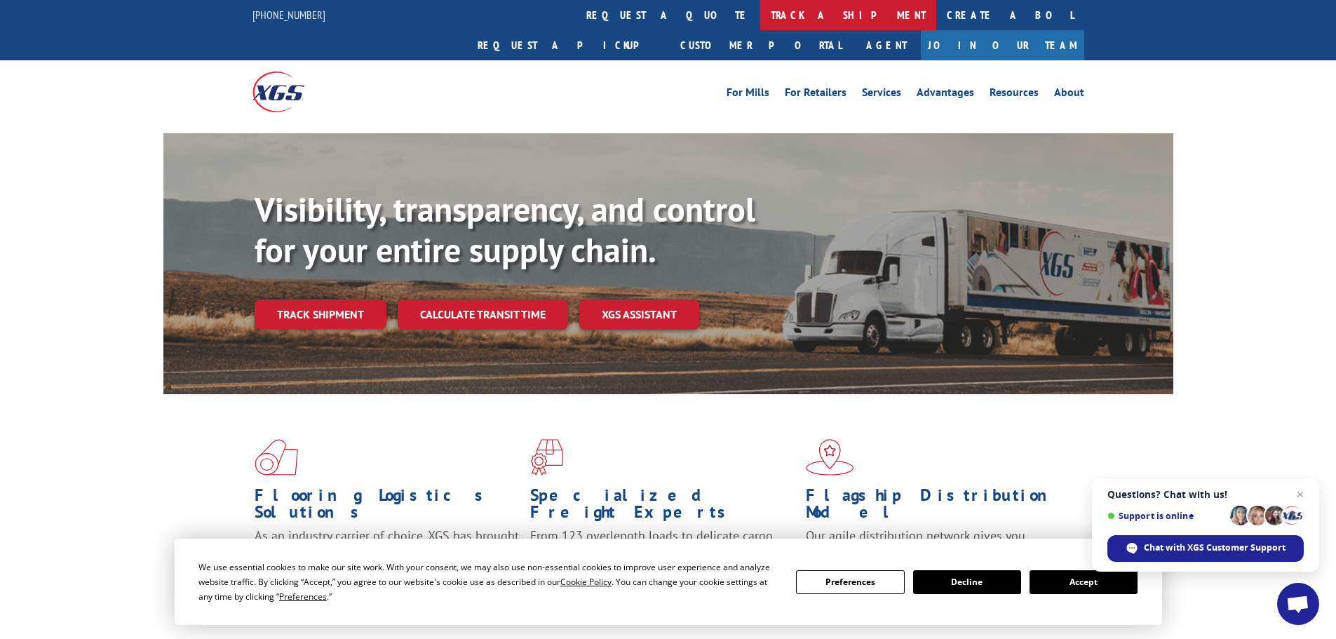
click at [760, 22] on link "track a shipment" at bounding box center [848, 15] width 176 height 30
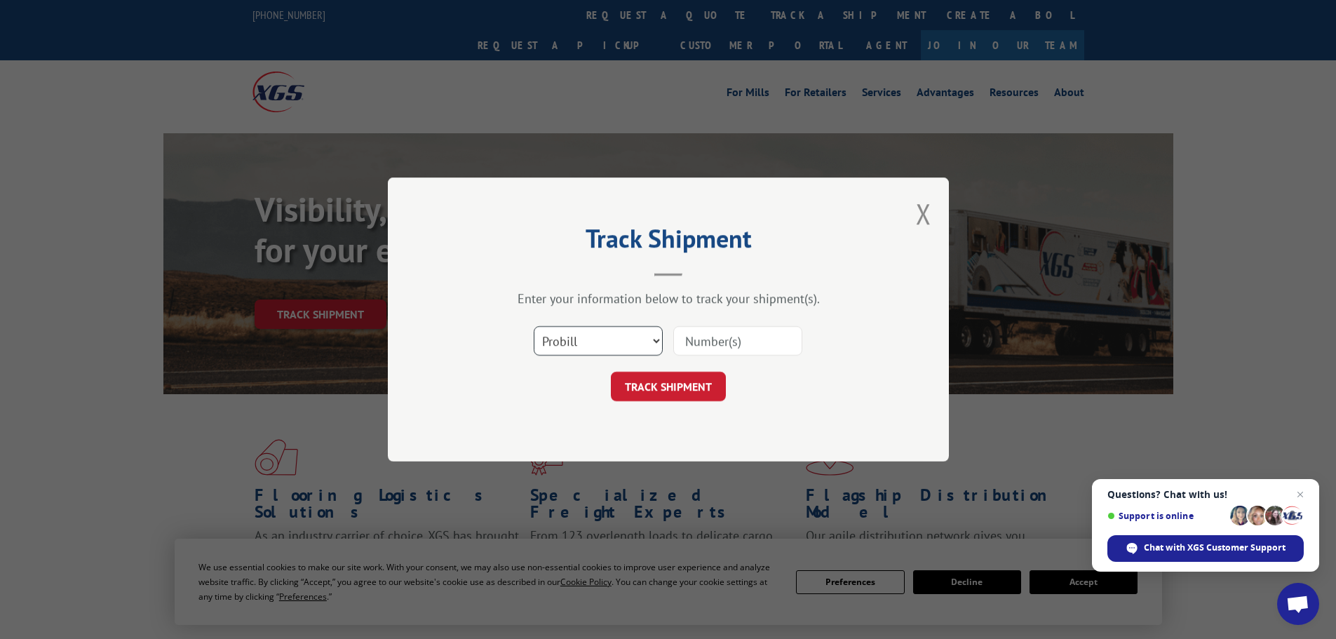
drag, startPoint x: 624, startPoint y: 327, endPoint x: 623, endPoint y: 338, distance: 11.2
click at [623, 328] on select "Select category... Probill BOL PO" at bounding box center [598, 340] width 129 height 29
select select "bol"
click at [534, 326] on select "Select category... Probill BOL PO" at bounding box center [598, 340] width 129 height 29
click at [685, 352] on input at bounding box center [738, 340] width 129 height 29
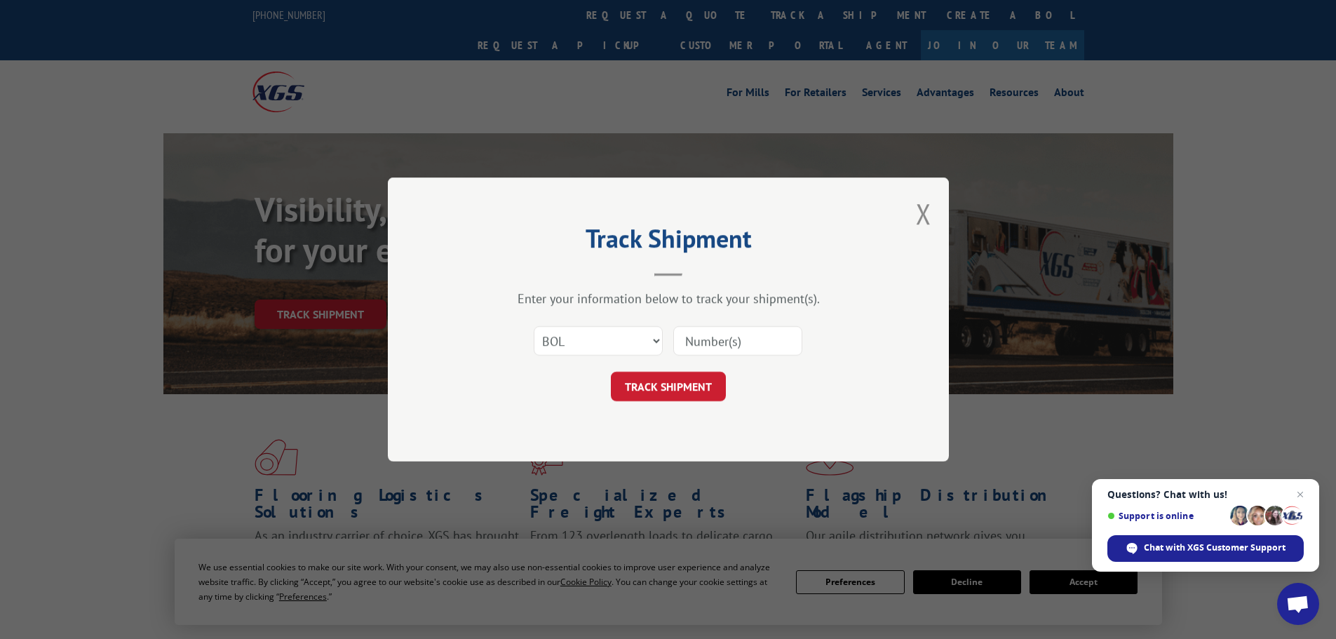
paste input "5159861"
type input "5159861"
click at [686, 381] on button "TRACK SHIPMENT" at bounding box center [668, 386] width 115 height 29
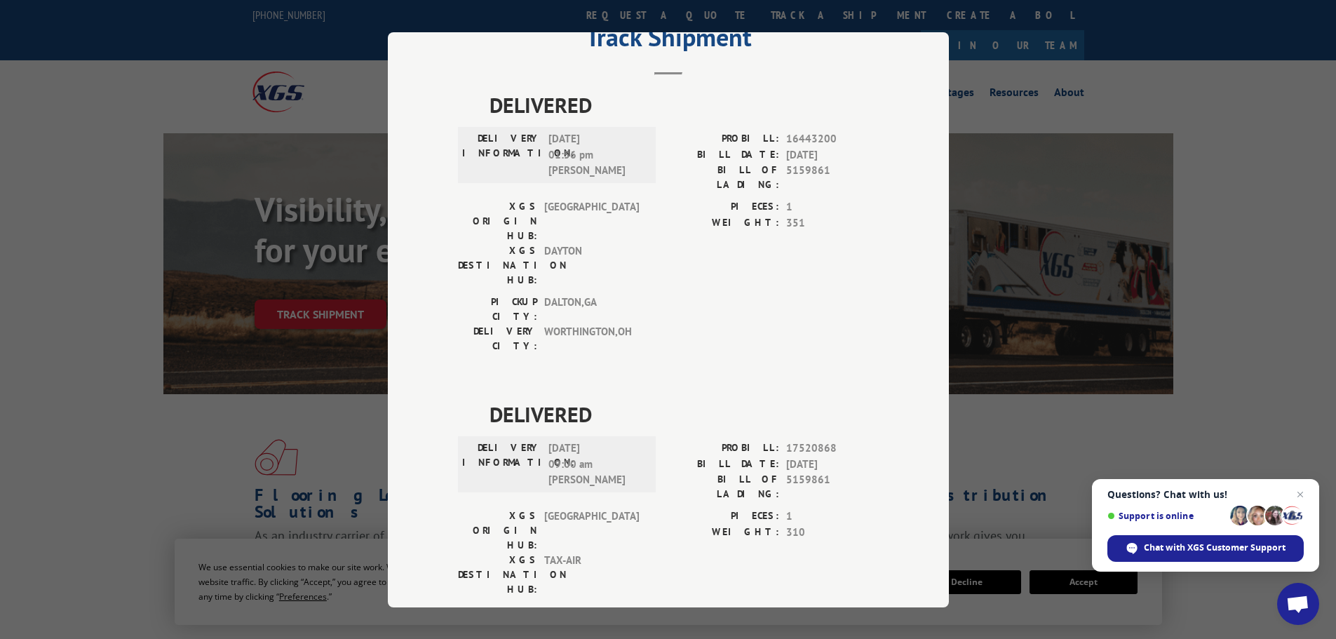
scroll to position [57, 0]
